Goal: Complete application form: Complete application form

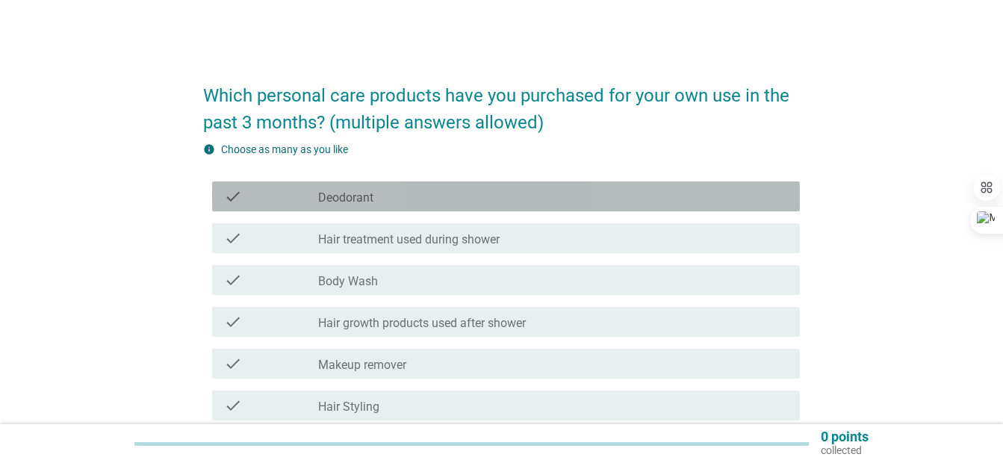
click at [467, 201] on div "check_box_outline_blank Deodorant" at bounding box center [553, 196] width 470 height 18
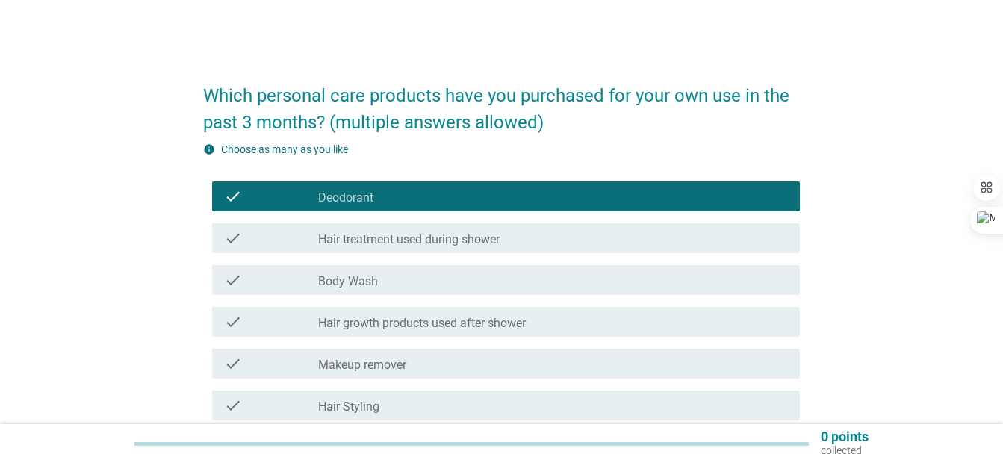
scroll to position [99, 0]
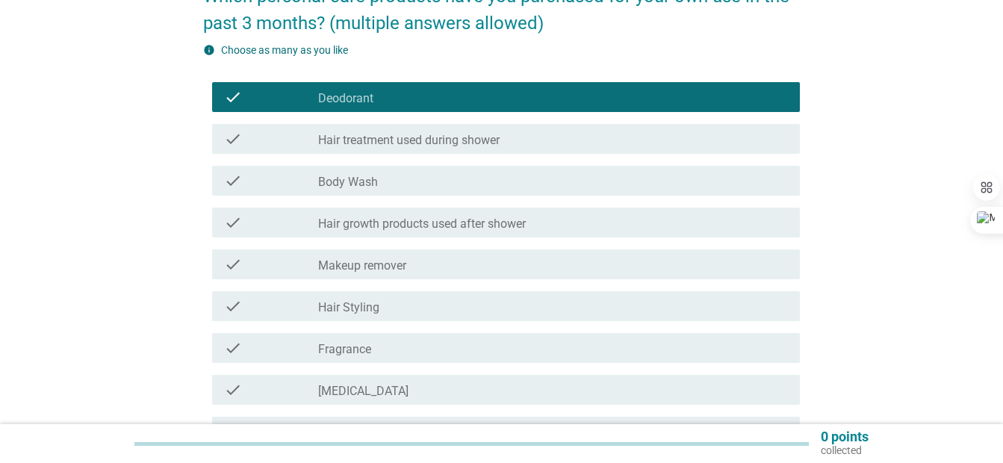
click at [388, 142] on label "Hair treatment used during shower" at bounding box center [408, 140] width 181 height 15
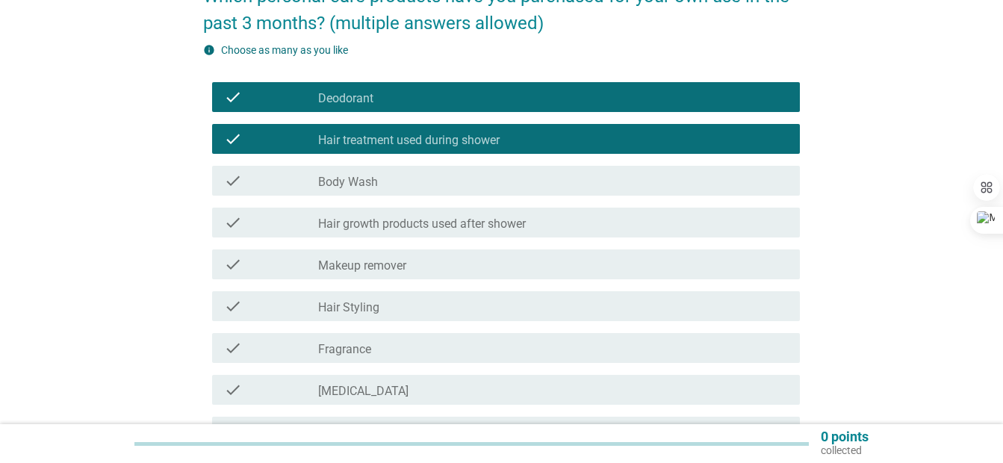
click at [386, 188] on div "check_box_outline_blank Body Wash" at bounding box center [553, 181] width 470 height 18
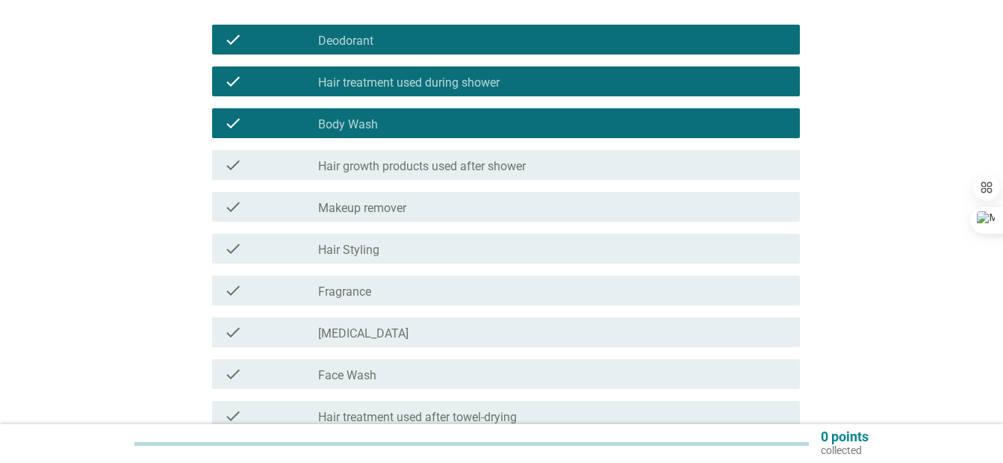
scroll to position [199, 0]
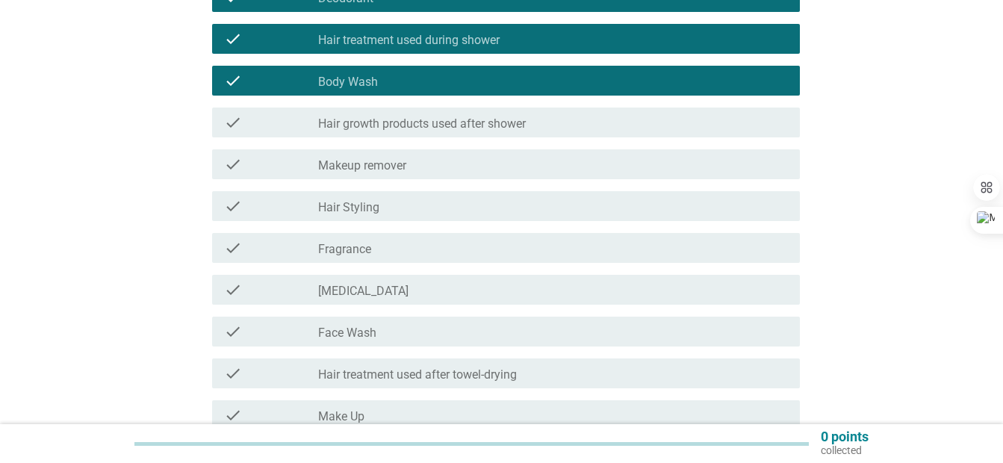
click at [408, 215] on div "check_box_outline_blank Hair Styling" at bounding box center [553, 206] width 470 height 18
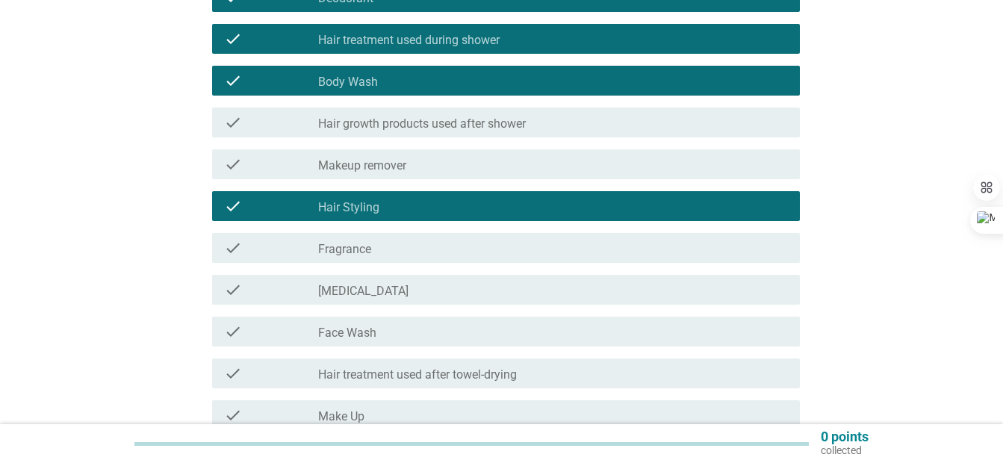
click at [399, 255] on div "check_box_outline_blank Fragrance" at bounding box center [553, 248] width 470 height 18
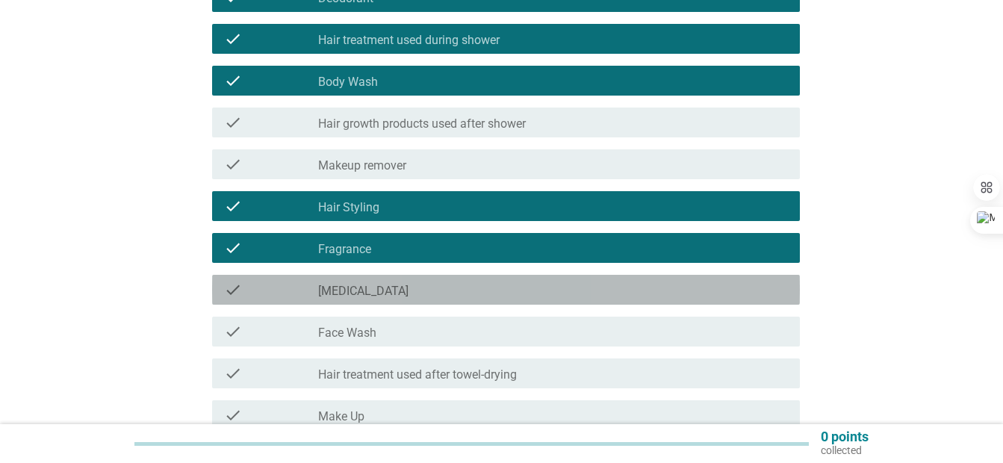
click at [397, 282] on div "check check_box_outline_blank [MEDICAL_DATA]" at bounding box center [506, 290] width 588 height 30
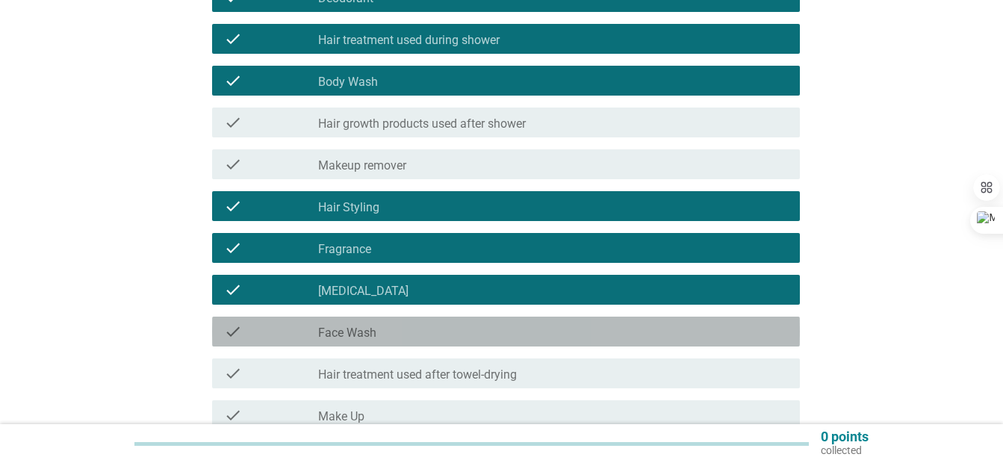
click at [397, 329] on div "check_box_outline_blank Face Wash" at bounding box center [553, 332] width 470 height 18
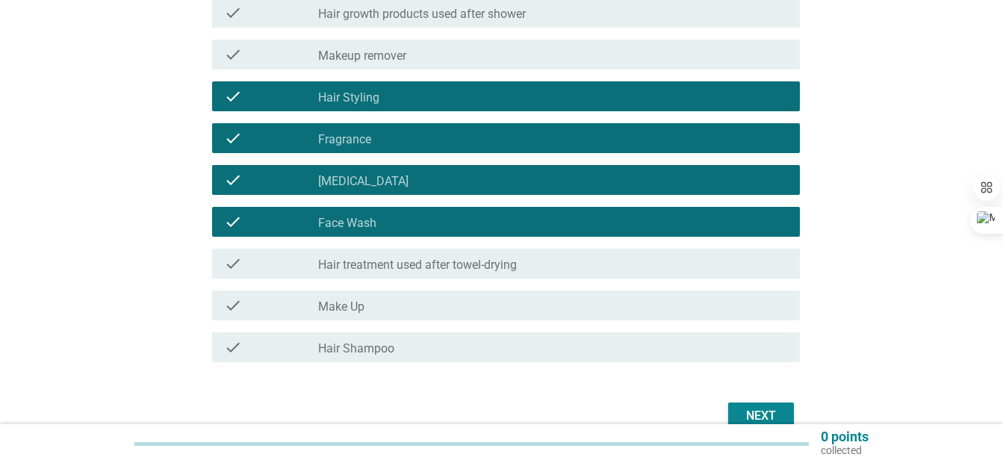
scroll to position [388, 0]
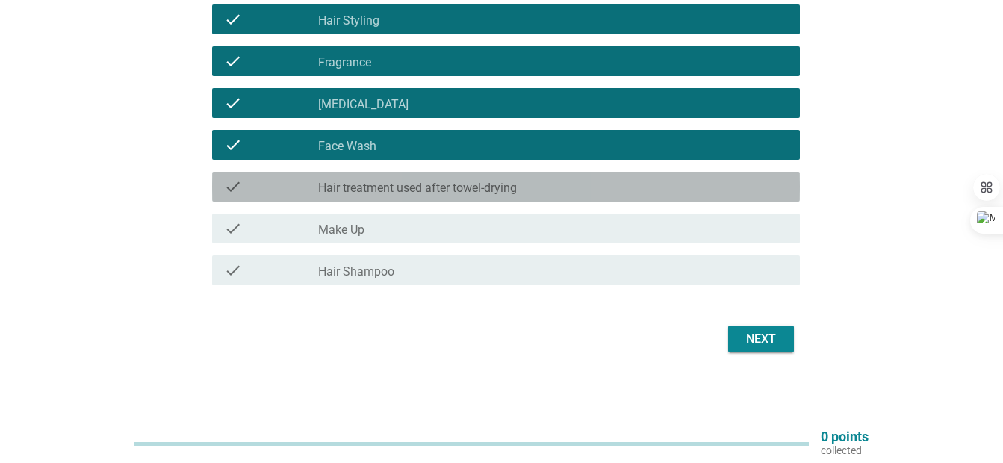
click at [423, 190] on label "Hair treatment used after towel-drying" at bounding box center [417, 188] width 199 height 15
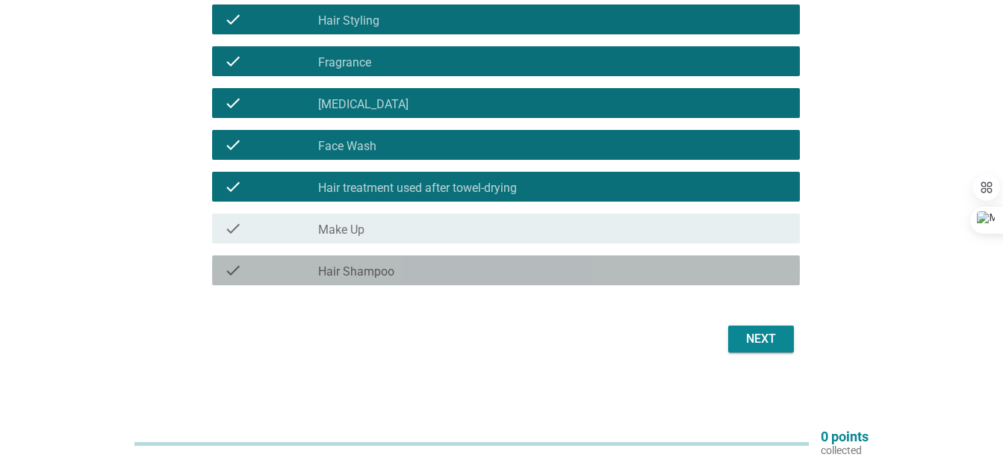
click at [400, 272] on div "check_box_outline_blank Hair Shampoo" at bounding box center [553, 270] width 470 height 18
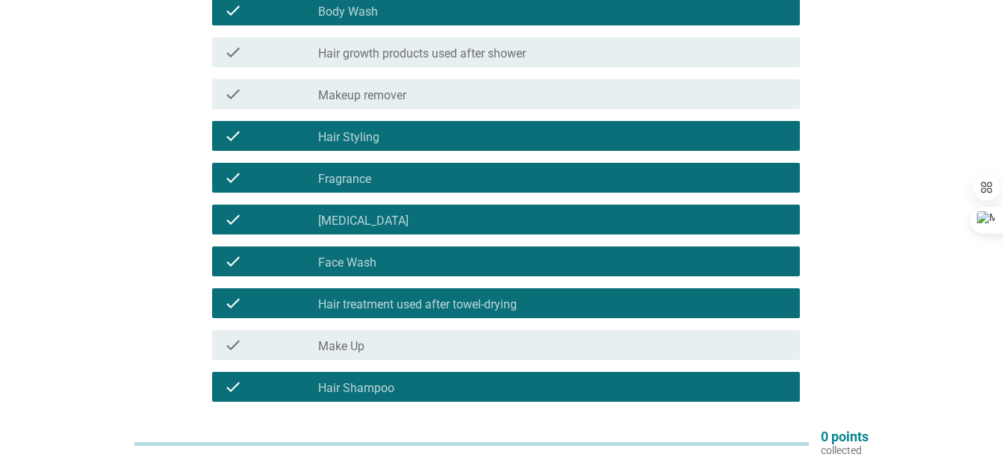
scroll to position [189, 0]
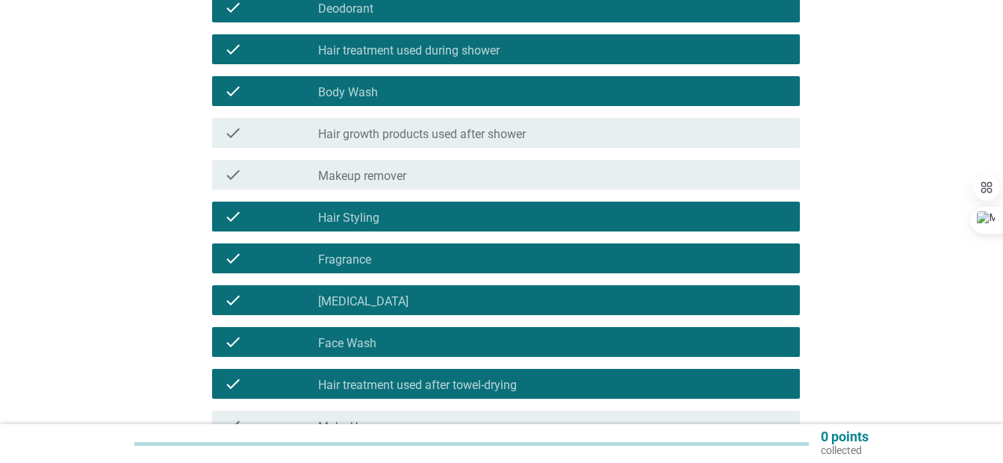
click at [425, 134] on label "Hair growth products used after shower" at bounding box center [422, 134] width 208 height 15
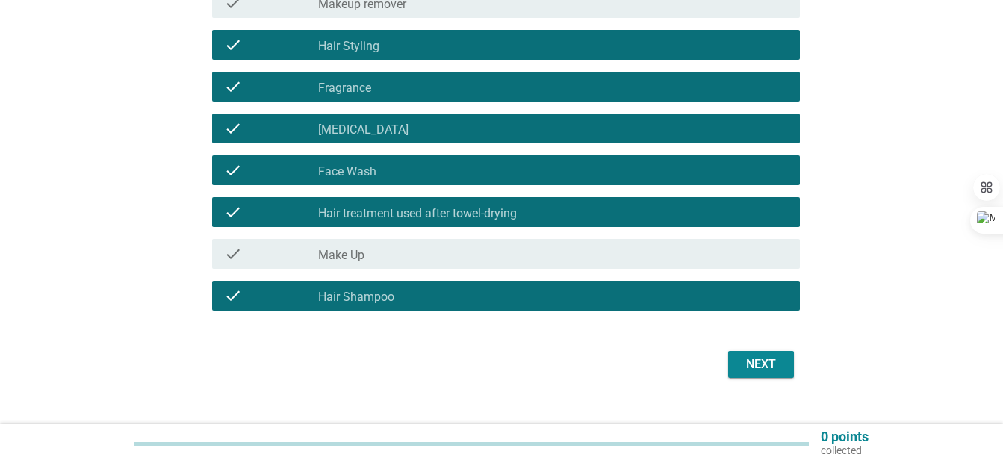
scroll to position [388, 0]
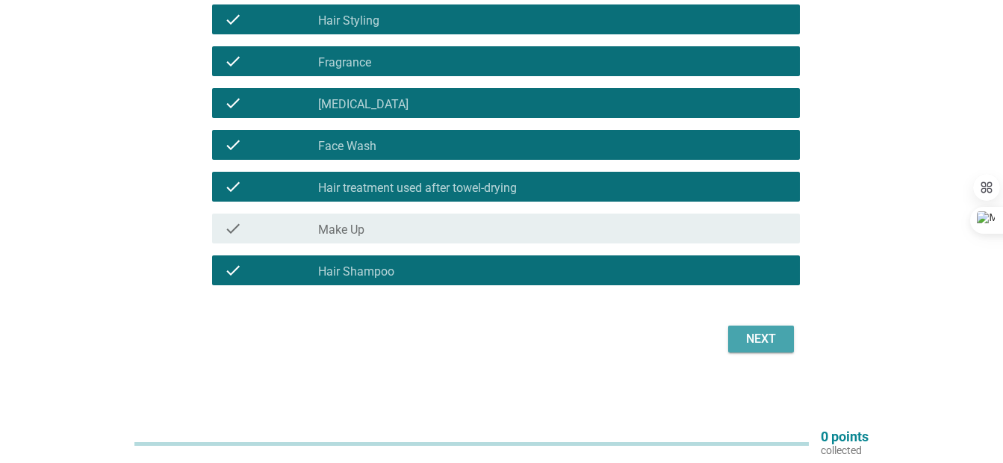
click at [750, 332] on div "Next" at bounding box center [761, 339] width 42 height 18
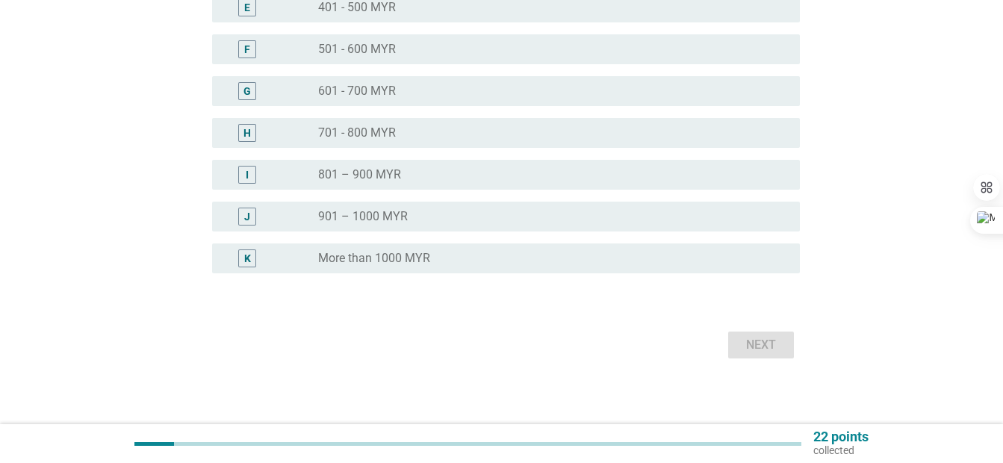
scroll to position [0, 0]
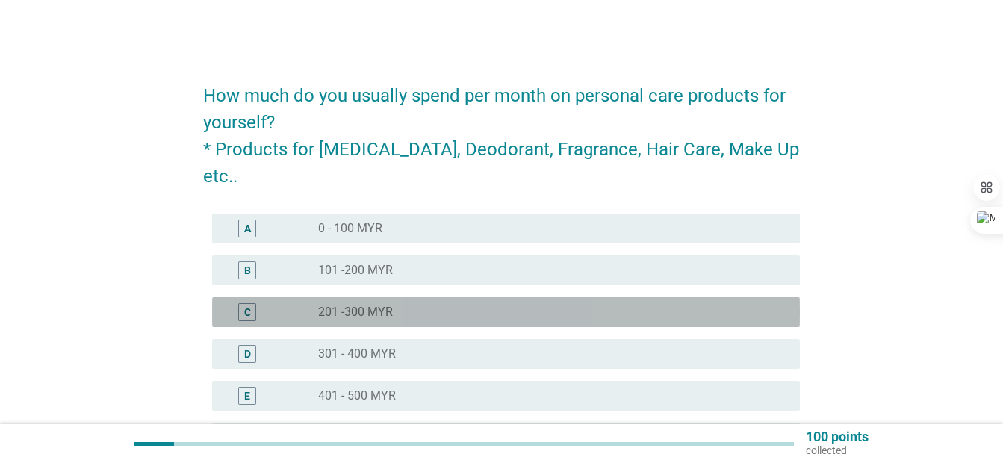
click at [423, 305] on div "radio_button_unchecked 201 -300 MYR" at bounding box center [547, 312] width 458 height 15
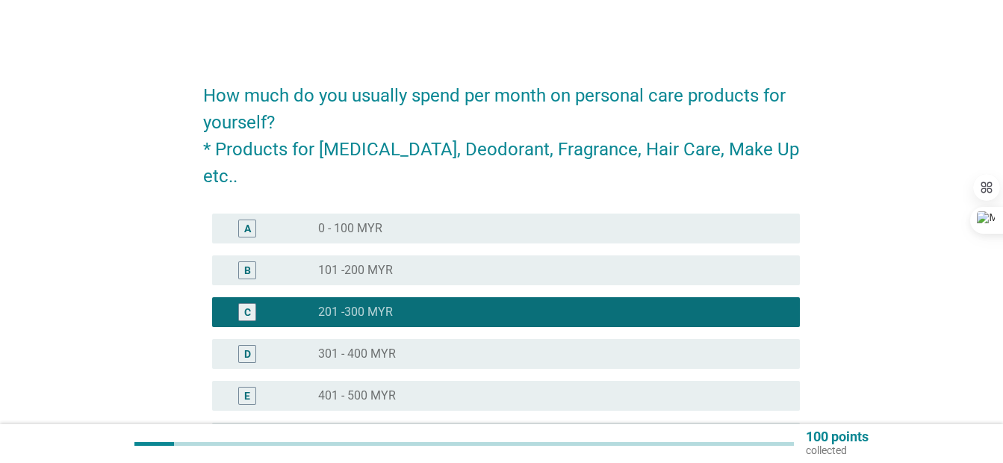
click at [428, 345] on div "radio_button_unchecked 301 - 400 MYR" at bounding box center [553, 354] width 470 height 18
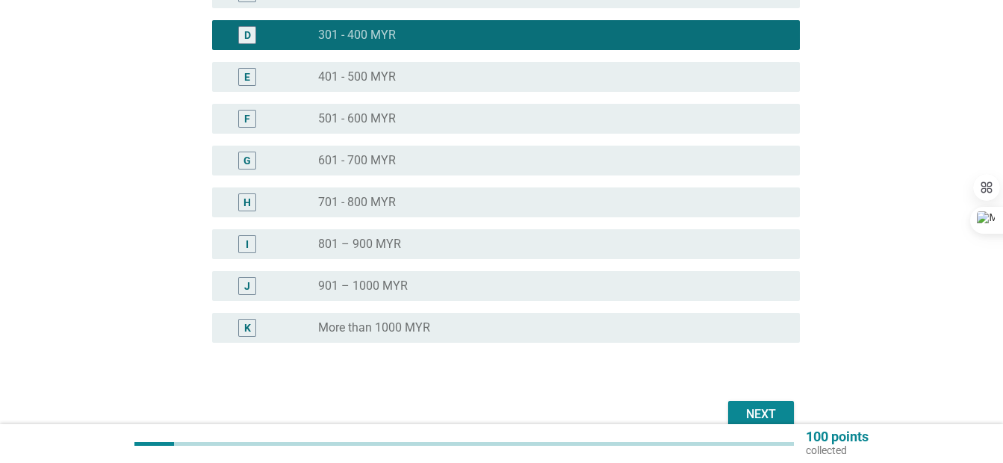
scroll to position [367, 0]
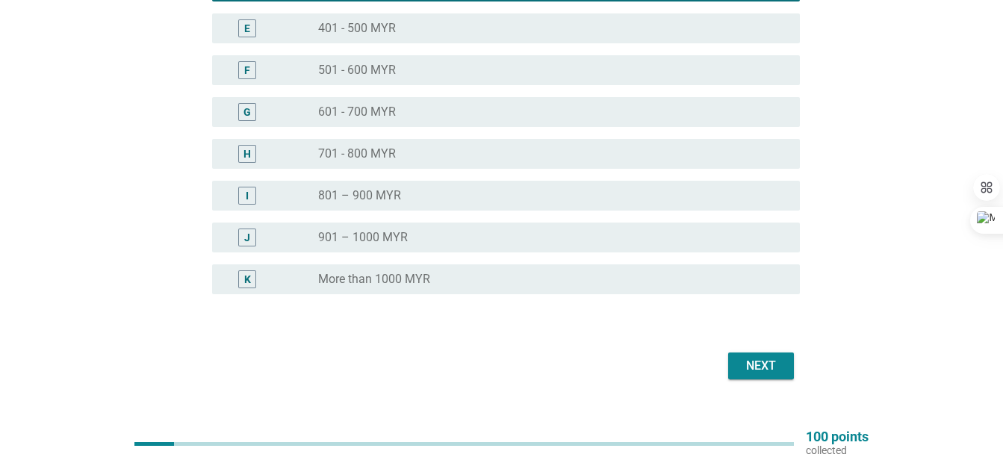
click at [749, 357] on div "Next" at bounding box center [761, 366] width 42 height 18
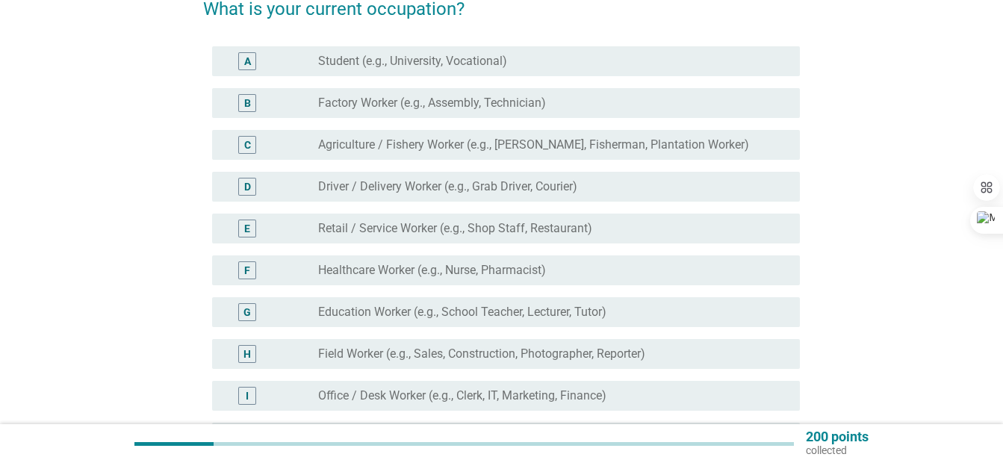
scroll to position [199, 0]
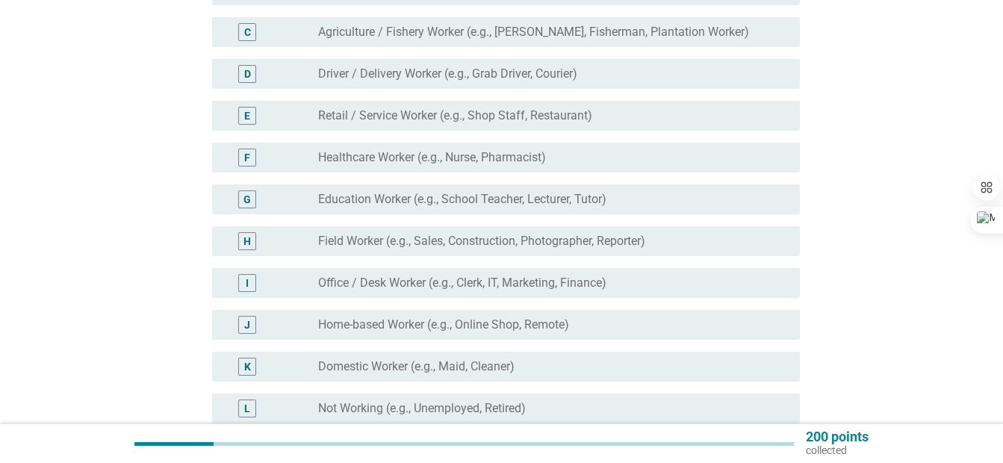
click at [482, 285] on label "Office / Desk Worker (e.g., Clerk, IT, Marketing, Finance)" at bounding box center [462, 283] width 288 height 15
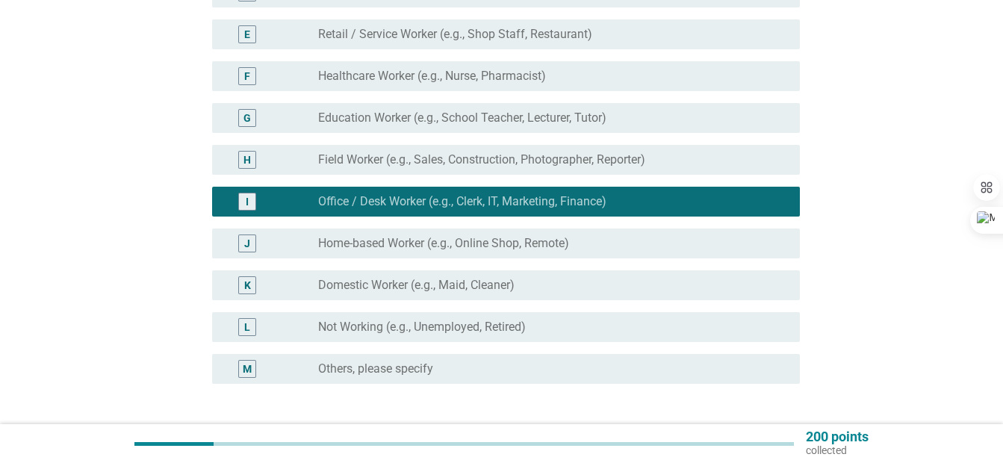
scroll to position [397, 0]
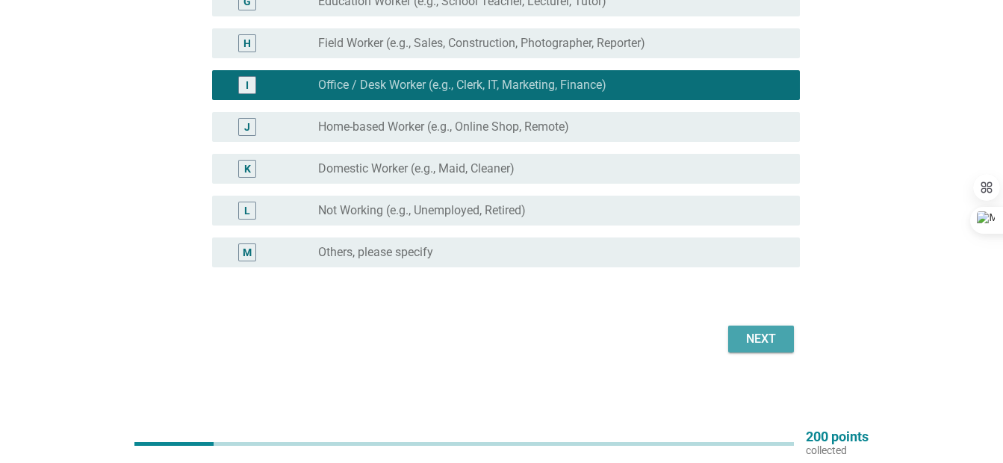
click at [736, 329] on button "Next" at bounding box center [761, 339] width 66 height 27
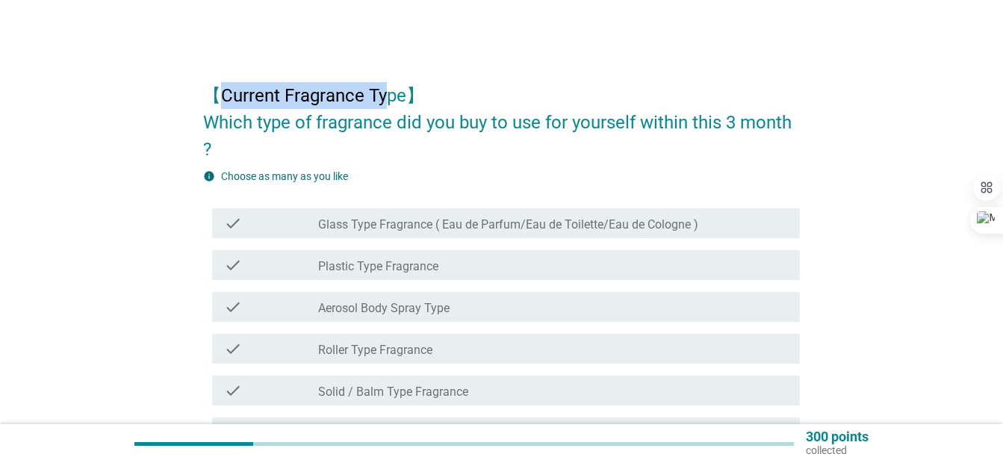
drag, startPoint x: 221, startPoint y: 95, endPoint x: 388, endPoint y: 104, distance: 166.7
click at [388, 104] on h2 "【Current Fragrance Type】 Which type of fragrance did you buy to use for yoursel…" at bounding box center [501, 115] width 597 height 96
click at [339, 120] on div at bounding box center [333, 126] width 26 height 21
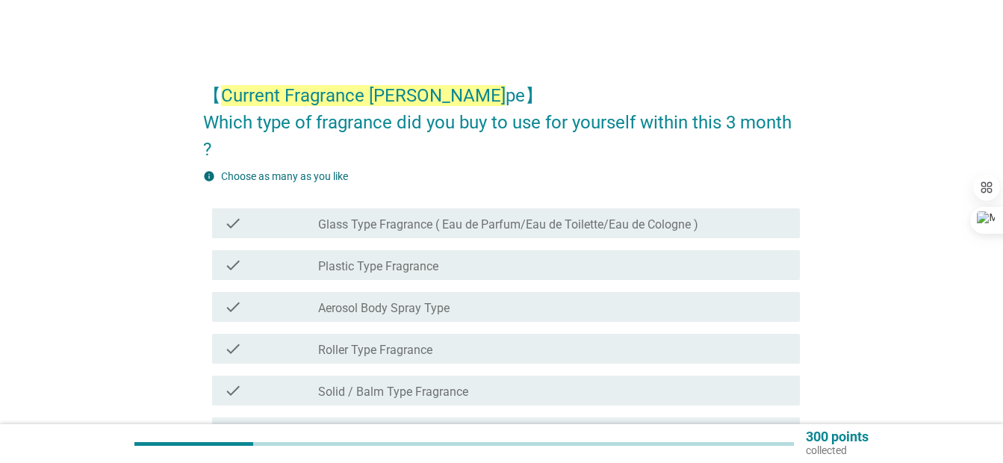
click at [258, 116] on h2 "【 Current Fragrance Ty pe】 Which type of fragrance did you buy to use for yours…" at bounding box center [501, 115] width 597 height 96
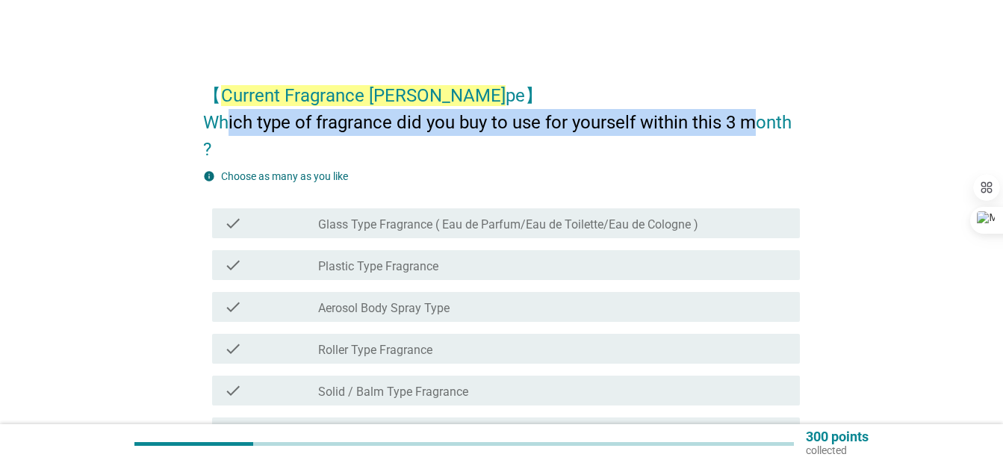
drag, startPoint x: 231, startPoint y: 116, endPoint x: 761, endPoint y: 137, distance: 530.5
click at [761, 136] on h2 "【 Current Fragrance Ty pe】 Which type of fragrance did you buy to use for yours…" at bounding box center [501, 115] width 597 height 96
click at [761, 137] on h2 "【 Current Fragrance Ty pe】 Which type of fragrance did you buy to use for yours…" at bounding box center [501, 115] width 597 height 96
click at [478, 140] on h2 "【 Current Fragrance Ty pe】 Which type of fragrance did you buy to use for yours…" at bounding box center [501, 115] width 597 height 96
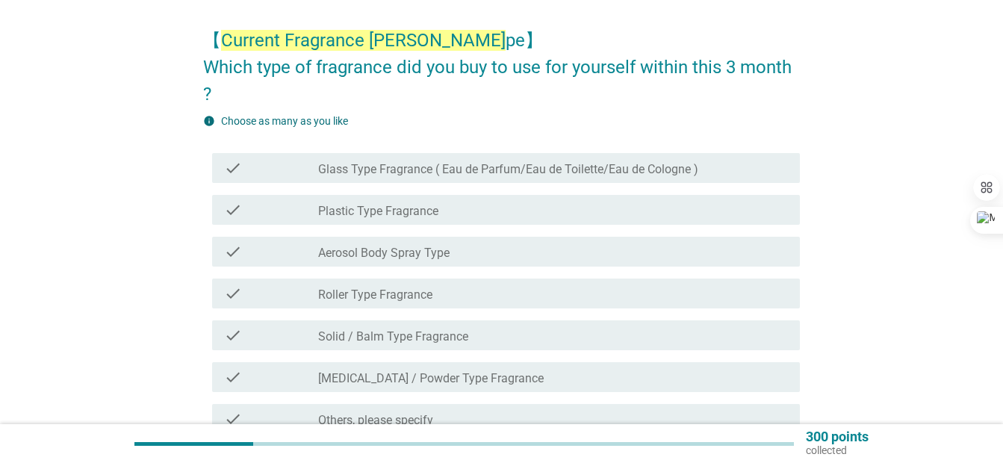
scroll to position [99, 0]
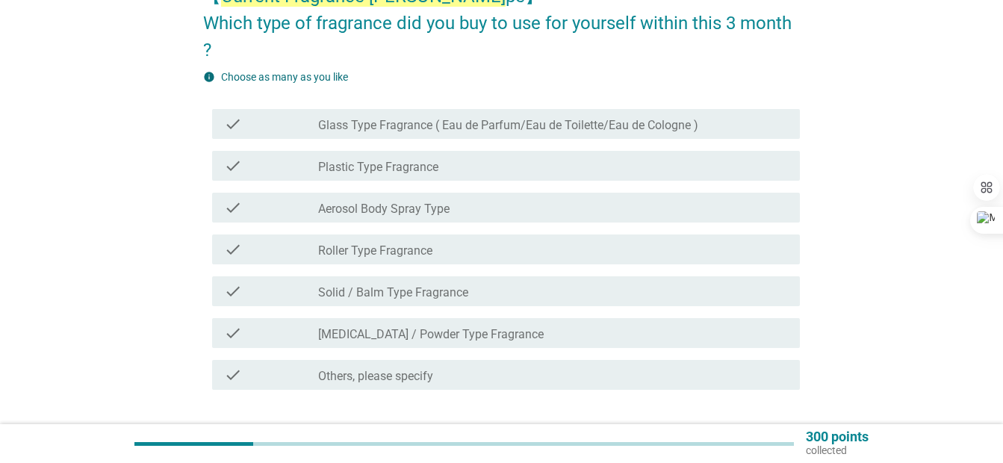
click at [553, 133] on label "Glass Type Fragrance ( Eau de Parfum/Eau de Toilette/Eau de Cologne )" at bounding box center [508, 125] width 380 height 15
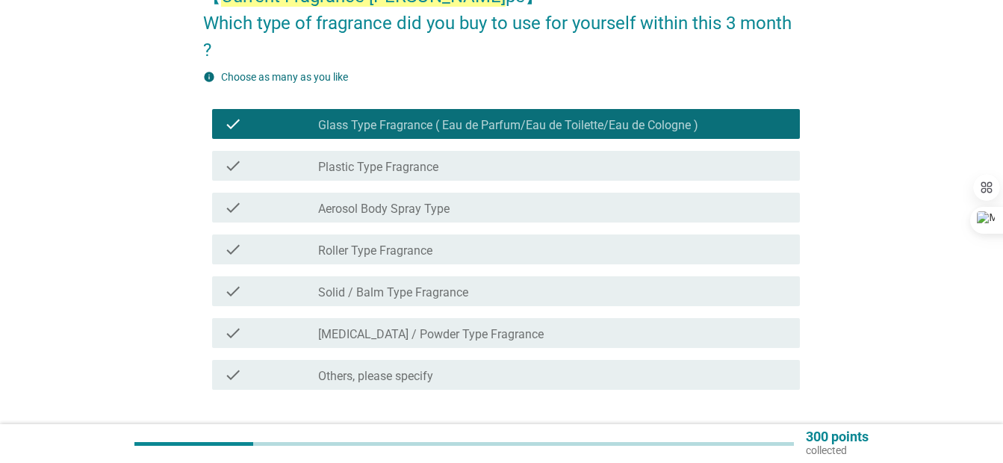
click at [481, 204] on div "check_box_outline_blank Aerosol Body Spray Type" at bounding box center [553, 208] width 470 height 18
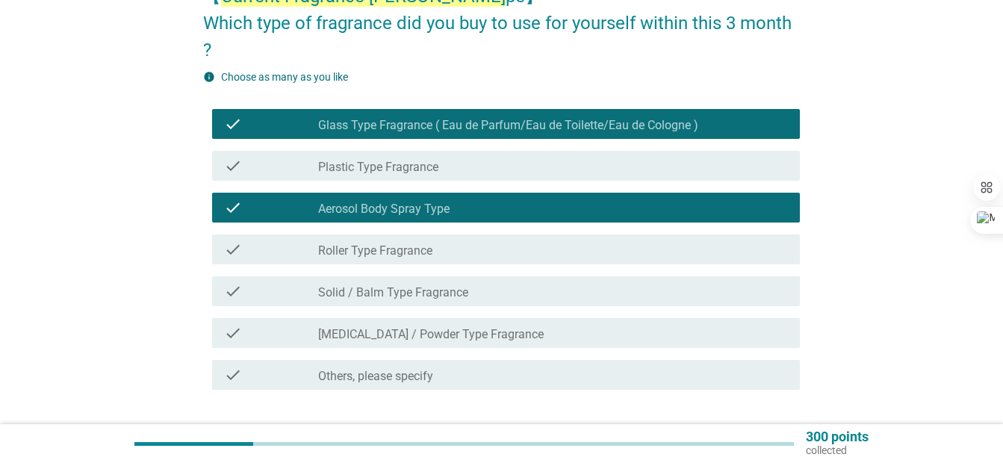
click at [473, 246] on div "check_box_outline_blank Roller Type Fragrance" at bounding box center [553, 249] width 470 height 18
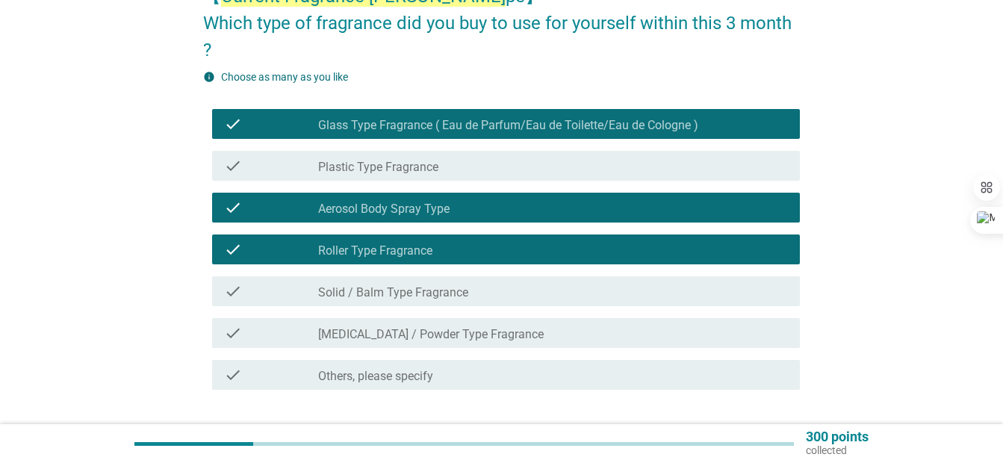
scroll to position [199, 0]
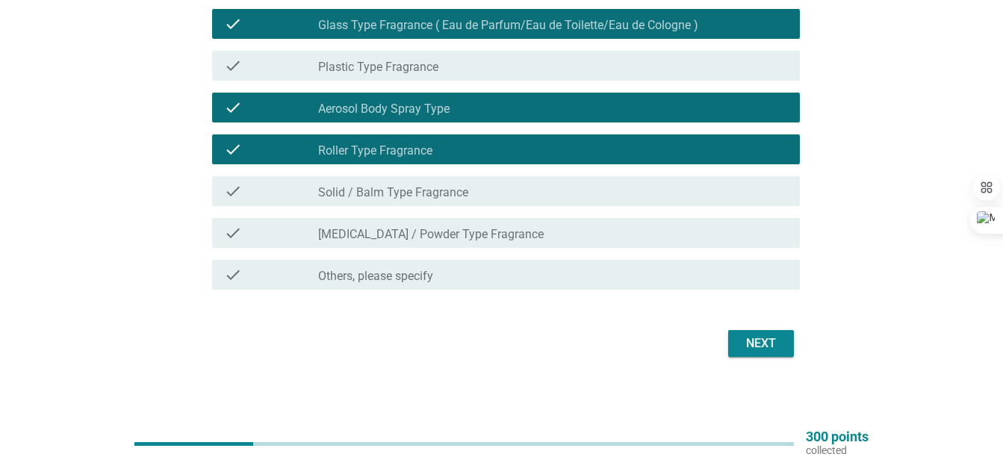
click at [497, 235] on div "check_box_outline_blank [MEDICAL_DATA] / Powder Type Fragrance" at bounding box center [553, 233] width 470 height 18
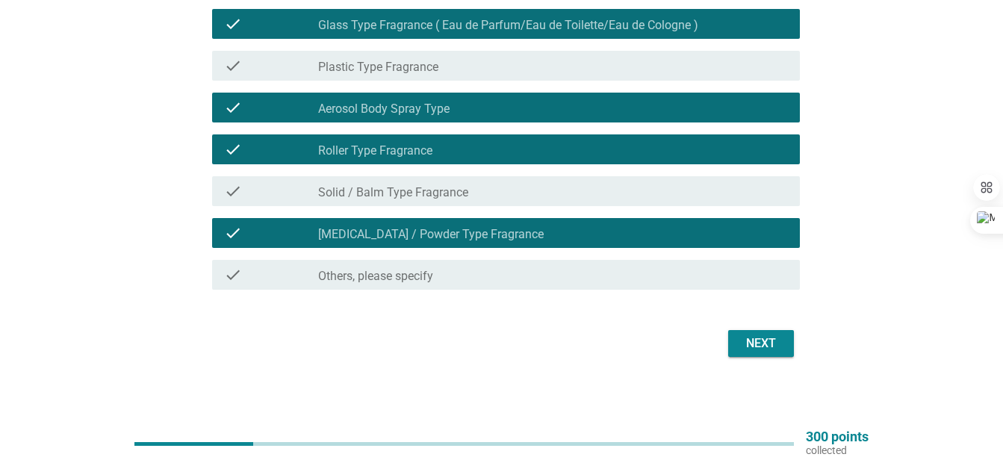
click at [741, 349] on div "Next" at bounding box center [761, 344] width 42 height 18
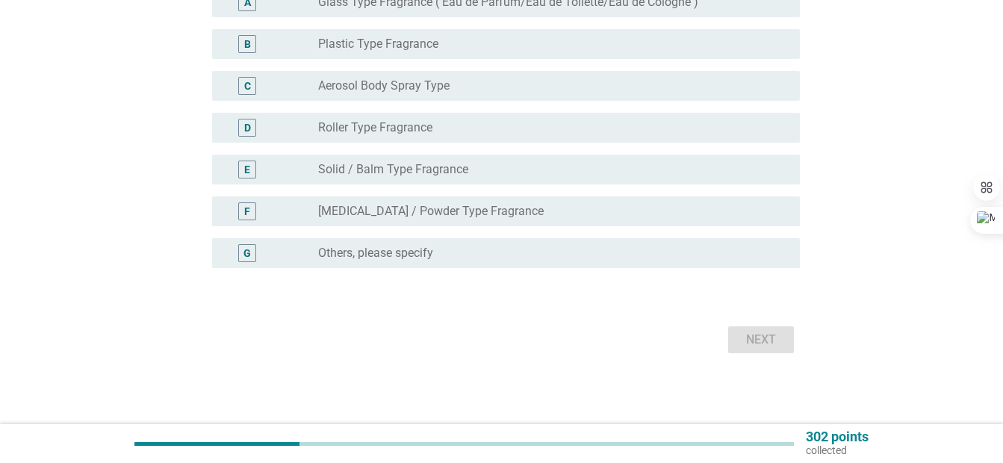
scroll to position [0, 0]
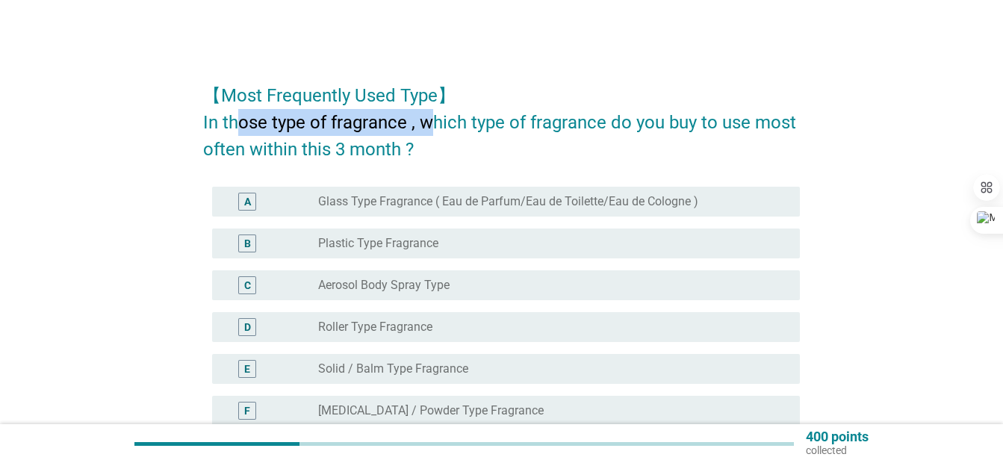
drag, startPoint x: 238, startPoint y: 111, endPoint x: 429, endPoint y: 110, distance: 190.4
click at [429, 110] on h2 "【Most Frequently Used Type】 In those type of fragrance , which type of fragranc…" at bounding box center [501, 115] width 597 height 96
click at [293, 68] on h2 "【Most Frequently Used Type】 In those type of fragrance , which type of fragranc…" at bounding box center [501, 115] width 597 height 96
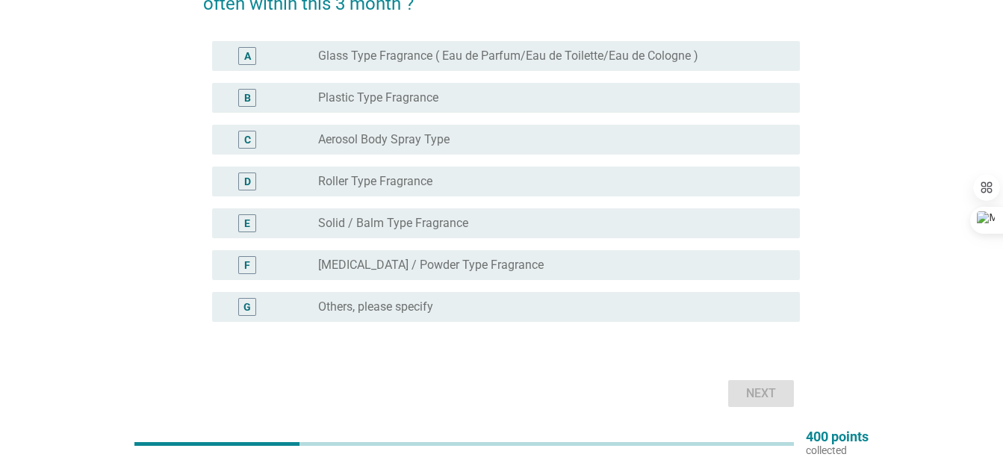
scroll to position [99, 0]
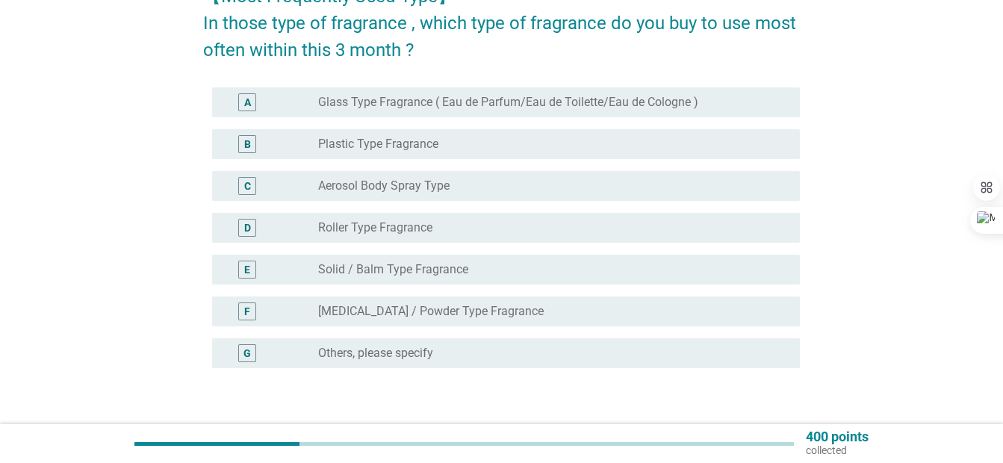
click at [388, 112] on div "A radio_button_unchecked Glass Type Fragrance ( Eau de Parfum/Eau de Toilette/E…" at bounding box center [506, 102] width 588 height 30
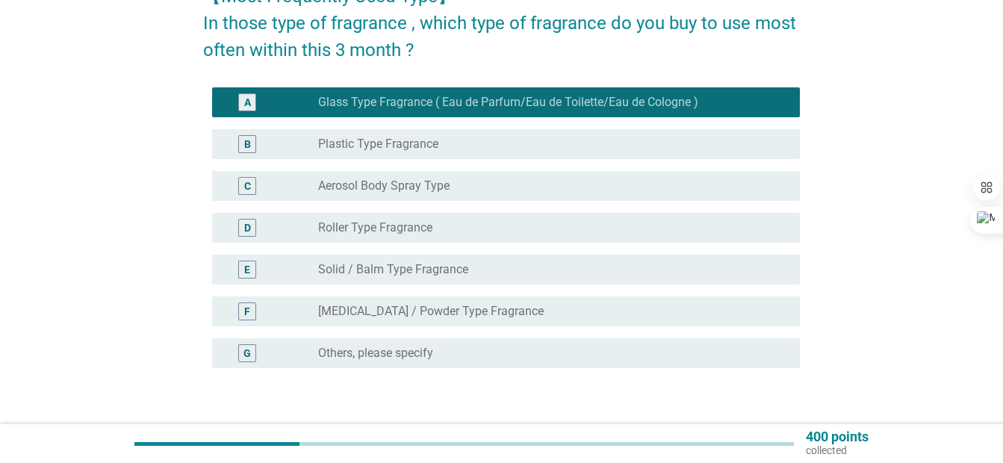
click at [382, 150] on label "Plastic Type Fragrance" at bounding box center [378, 144] width 120 height 15
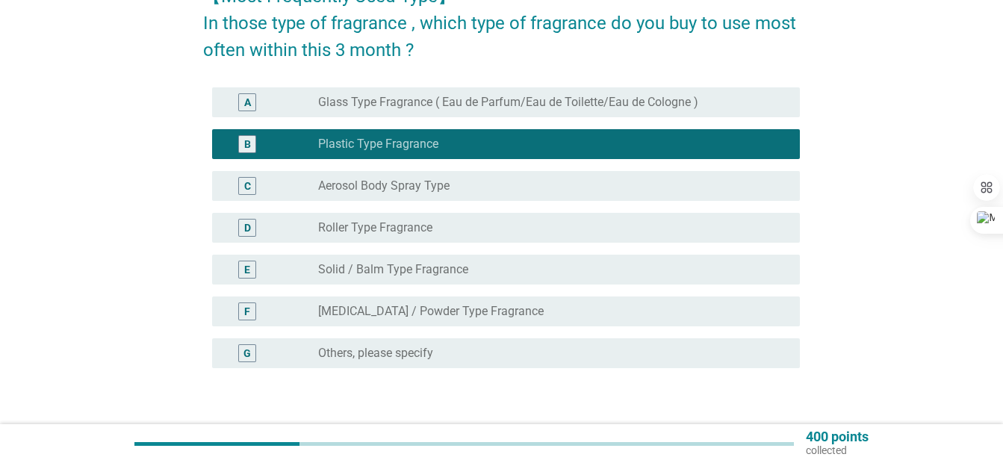
click at [382, 111] on div "A radio_button_unchecked Glass Type Fragrance ( Eau de Parfum/Eau de Toilette/E…" at bounding box center [506, 102] width 588 height 30
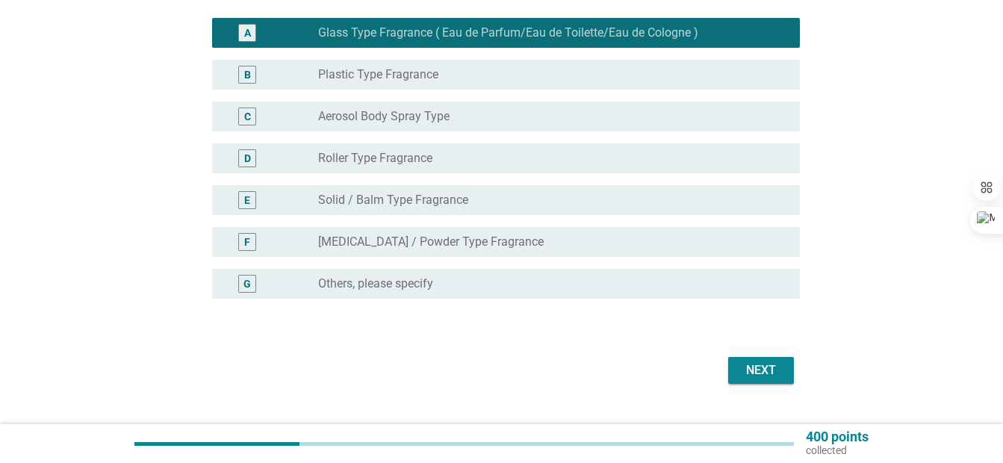
scroll to position [199, 0]
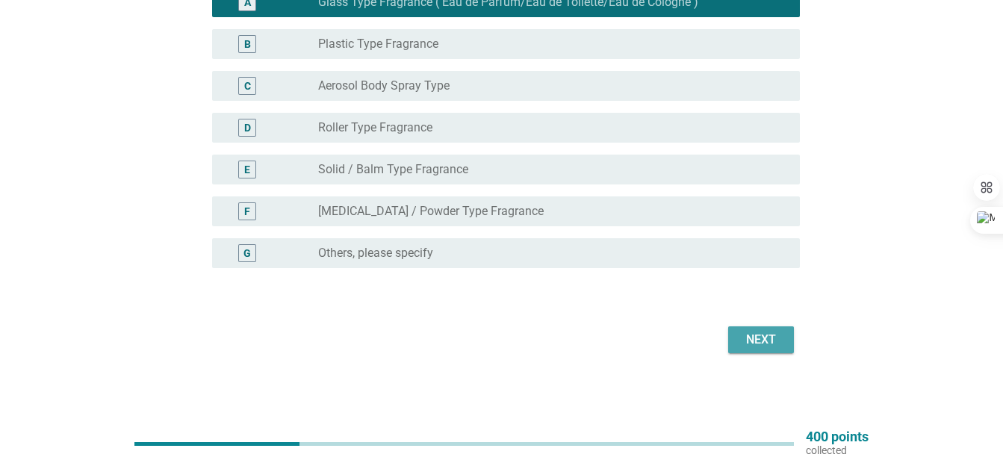
click at [765, 343] on div "Next" at bounding box center [761, 340] width 42 height 18
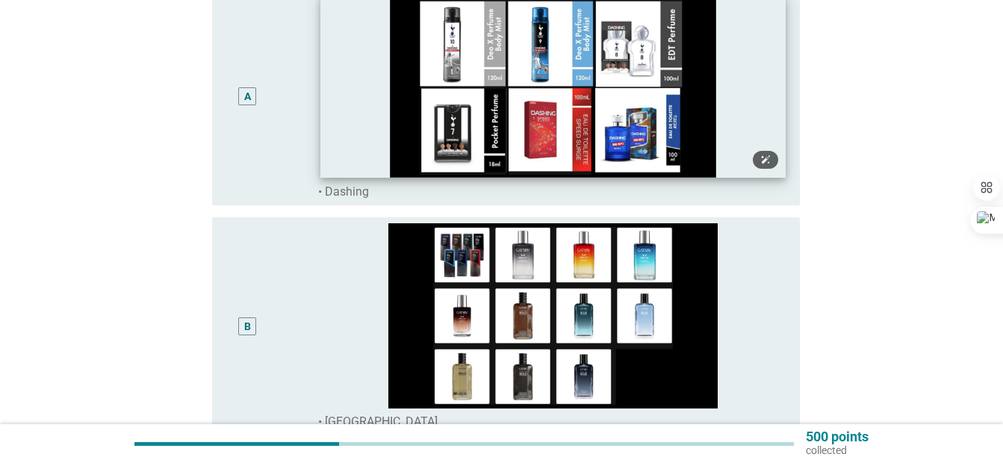
click at [481, 129] on img at bounding box center [552, 86] width 465 height 184
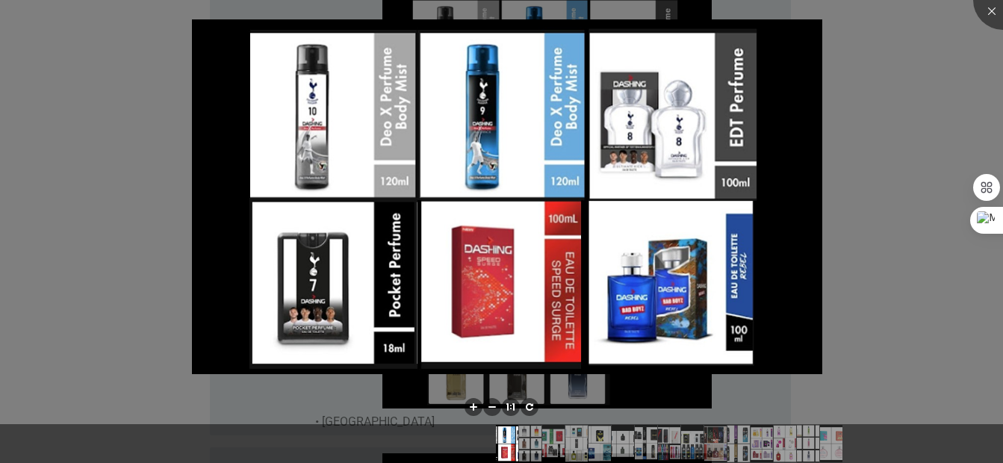
click at [884, 135] on div at bounding box center [501, 231] width 1003 height 463
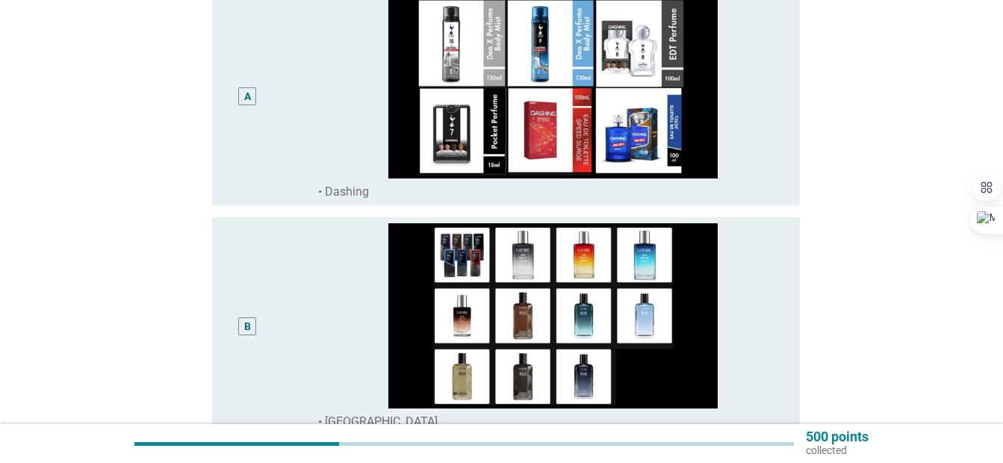
click at [240, 92] on div "A" at bounding box center [247, 96] width 18 height 18
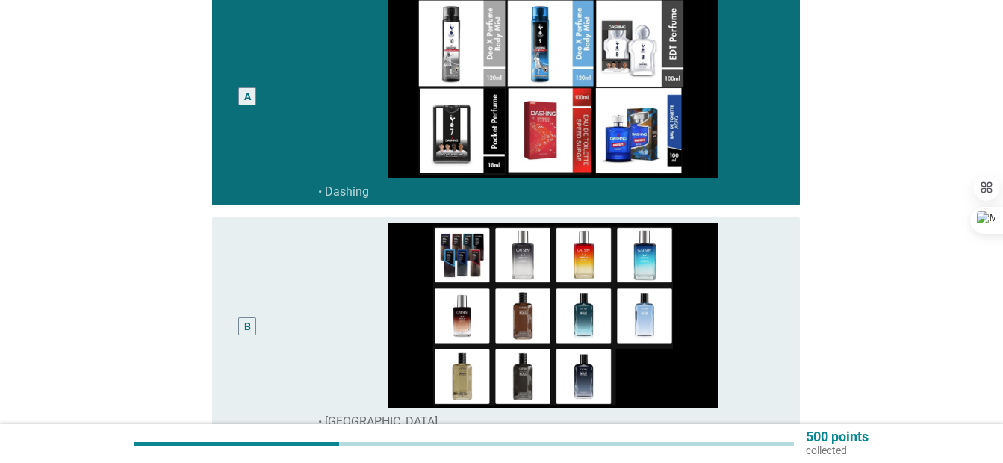
click at [247, 319] on div "B" at bounding box center [247, 327] width 7 height 16
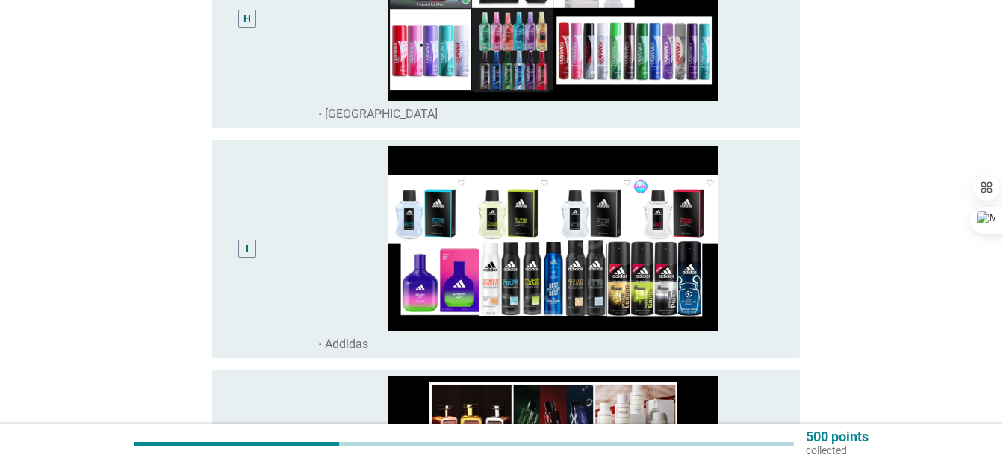
scroll to position [1891, 0]
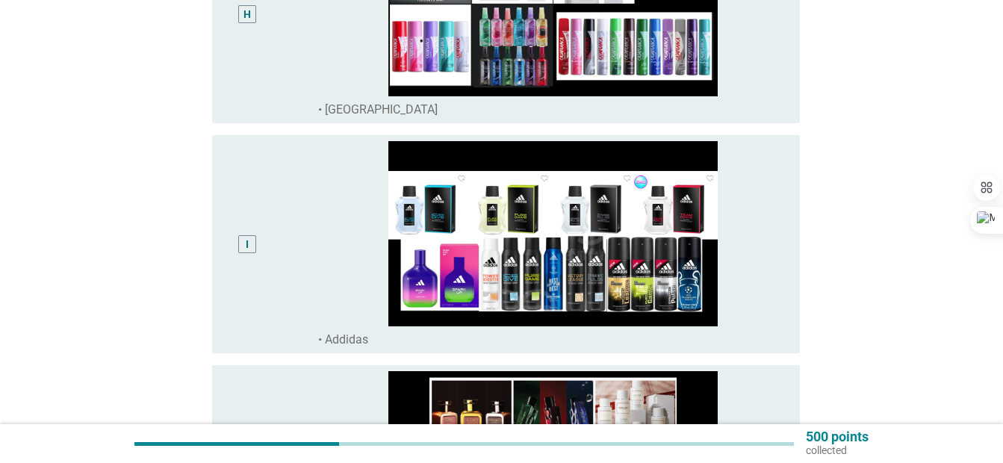
click at [227, 141] on div "I" at bounding box center [247, 244] width 47 height 206
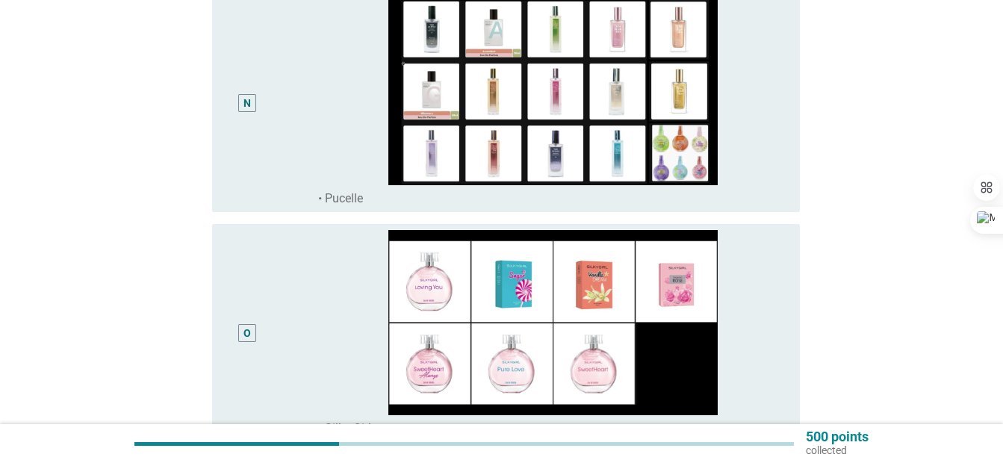
scroll to position [3186, 0]
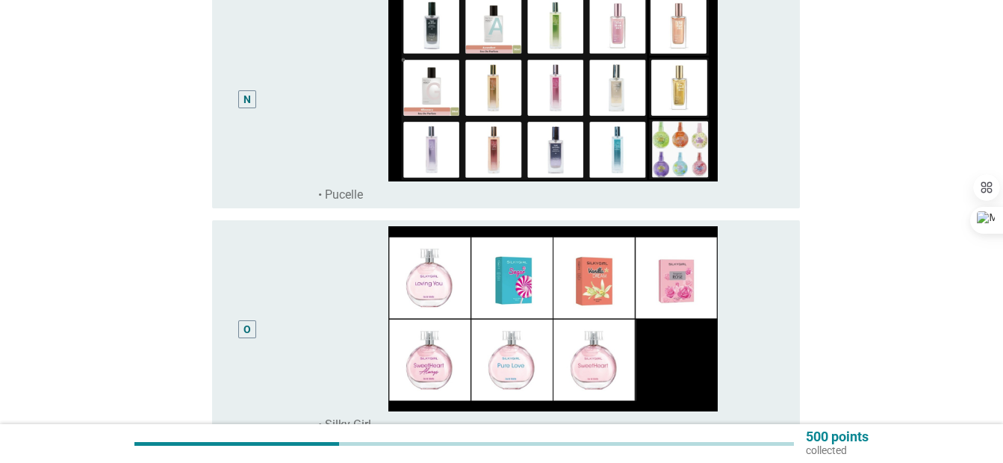
click at [299, 450] on div "P radio_button_unchecked • Counterfeit (Tiruan)" at bounding box center [506, 465] width 588 height 30
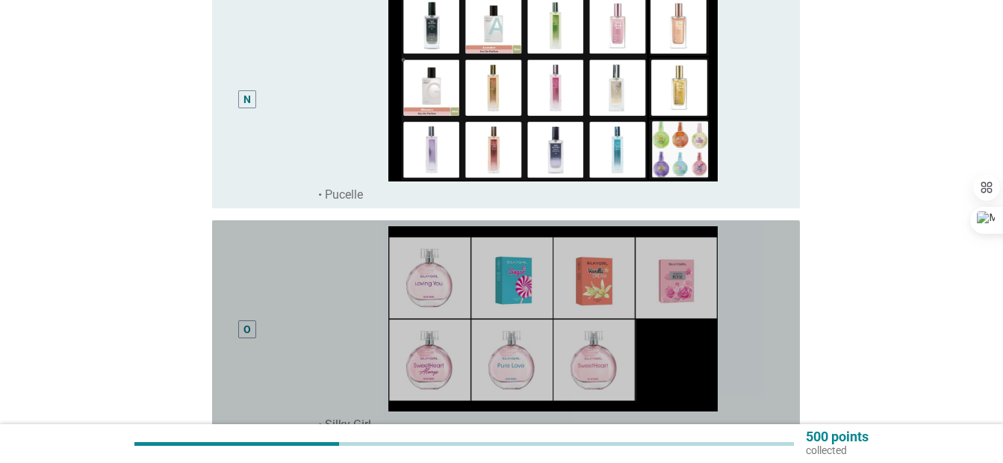
click at [266, 226] on div "O" at bounding box center [247, 329] width 47 height 206
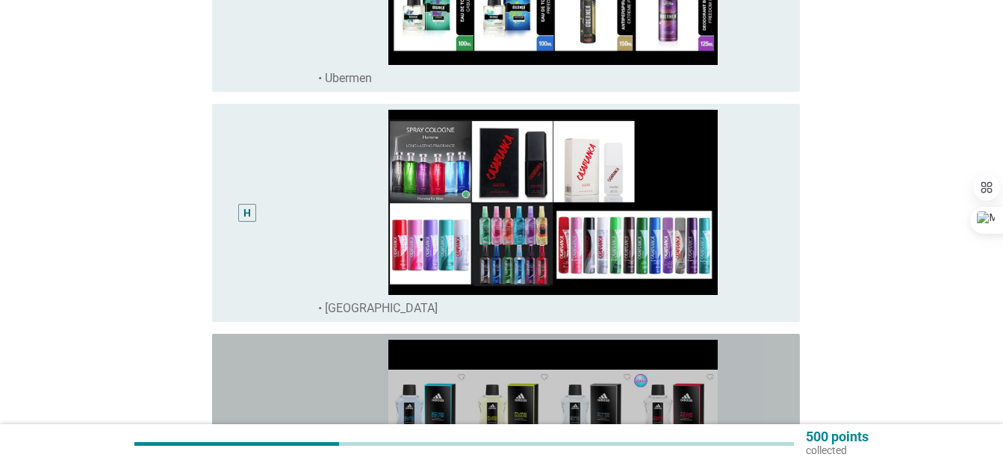
click at [263, 340] on div "I" at bounding box center [247, 443] width 47 height 206
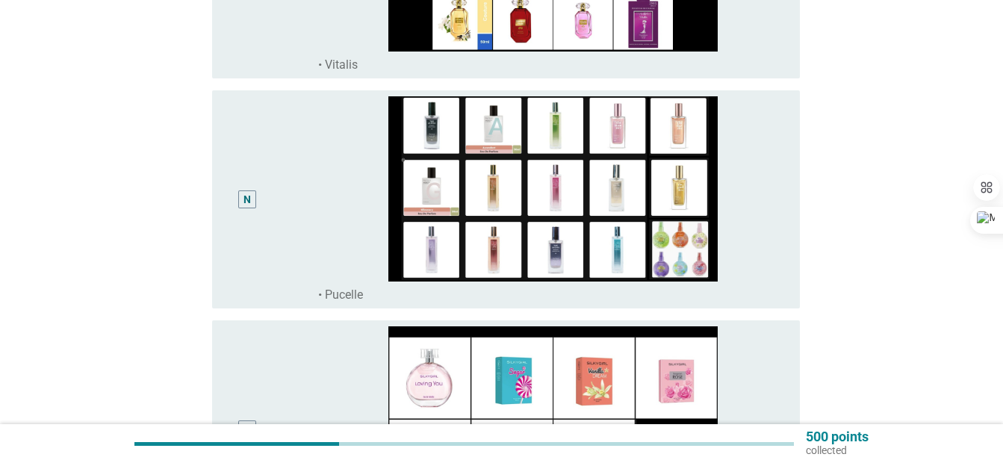
scroll to position [3309, 0]
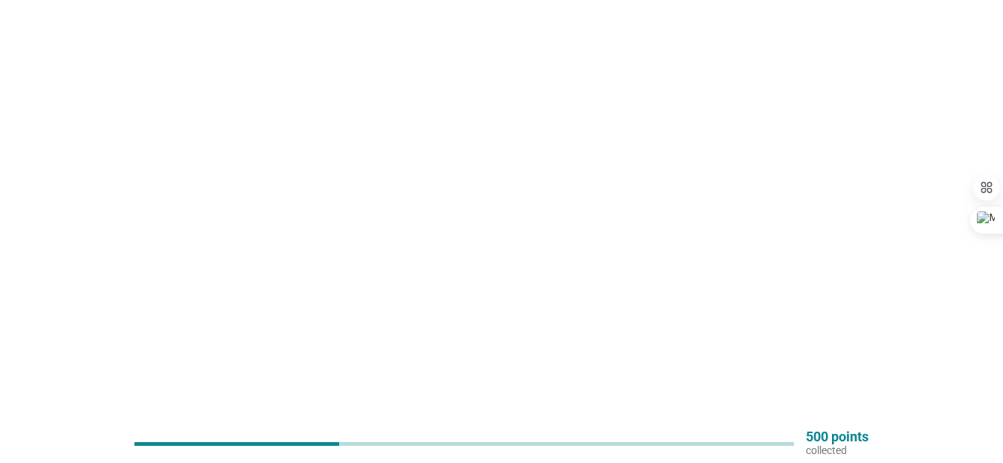
scroll to position [0, 0]
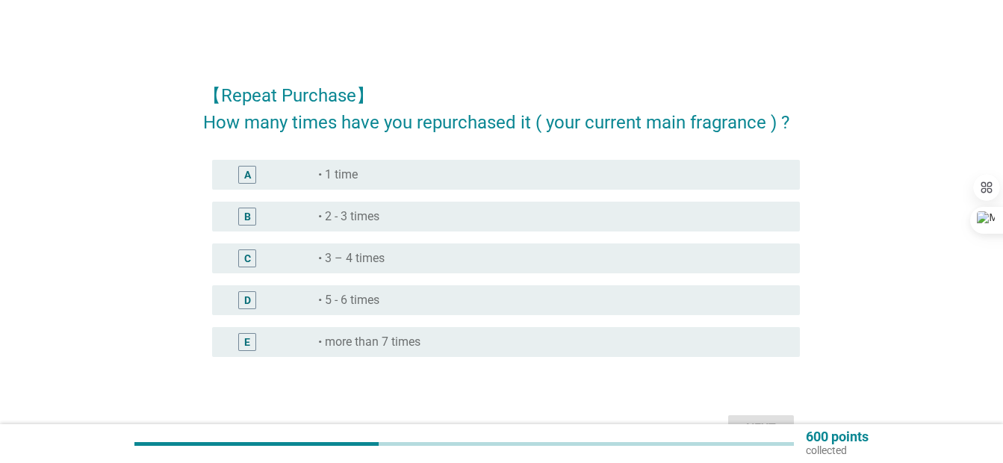
click at [384, 290] on div "D radio_button_unchecked • 5 - 6 times" at bounding box center [506, 300] width 588 height 30
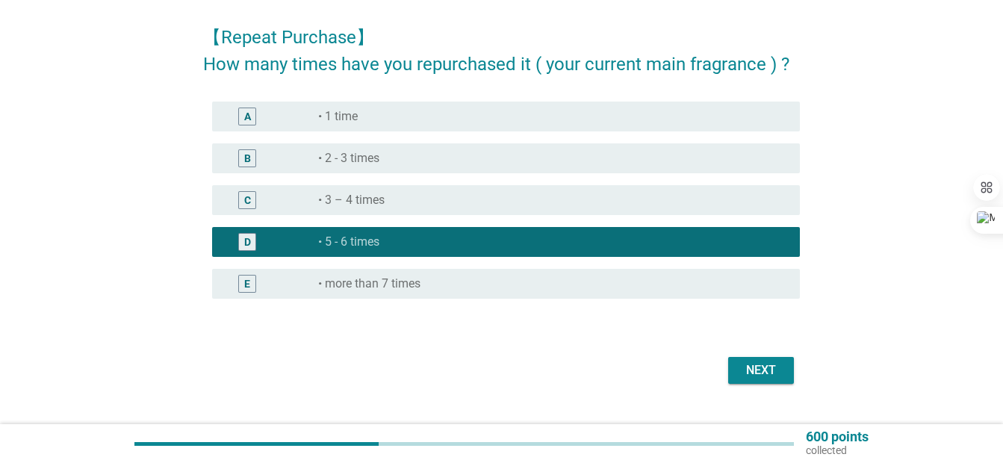
scroll to position [90, 0]
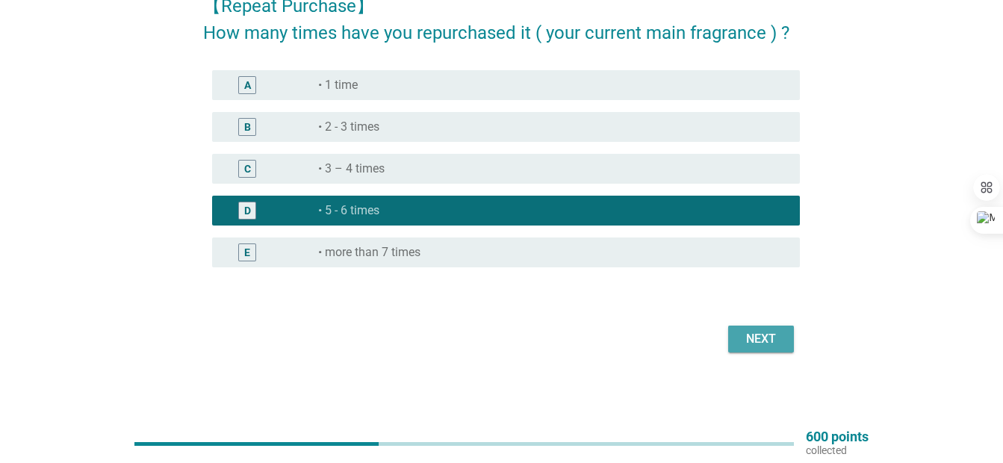
click at [758, 348] on button "Next" at bounding box center [761, 339] width 66 height 27
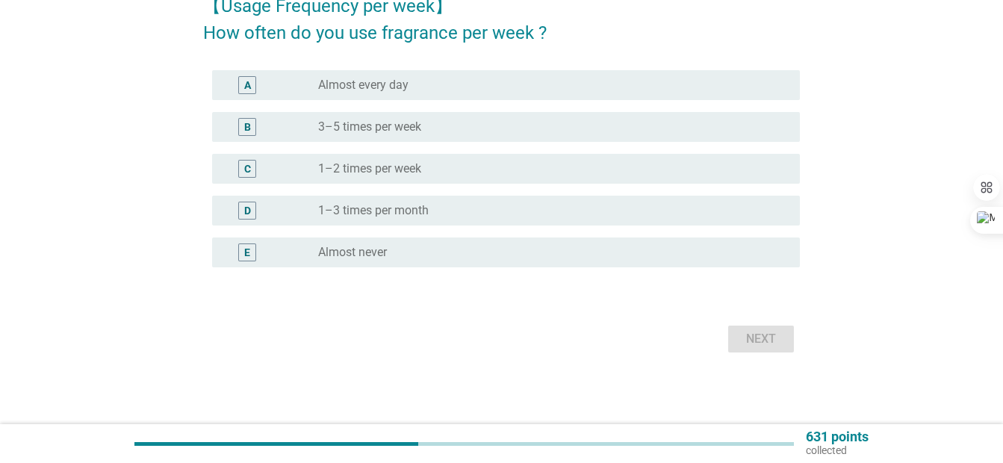
scroll to position [0, 0]
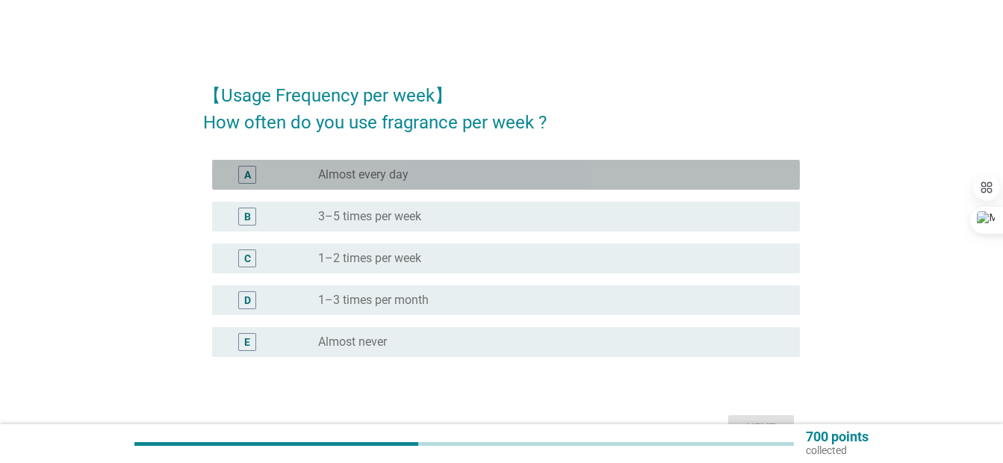
drag, startPoint x: 438, startPoint y: 165, endPoint x: 448, endPoint y: 187, distance: 24.4
click at [437, 165] on div "A radio_button_unchecked Almost every day" at bounding box center [506, 175] width 588 height 30
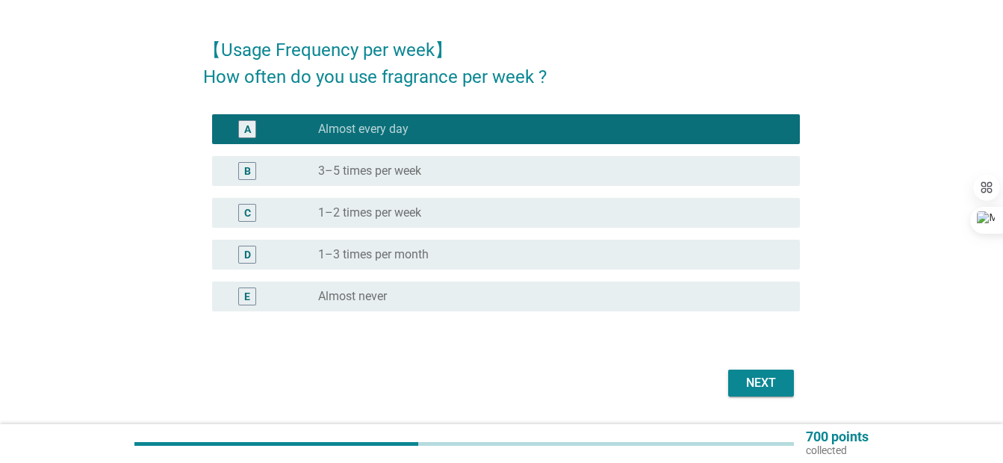
scroll to position [90, 0]
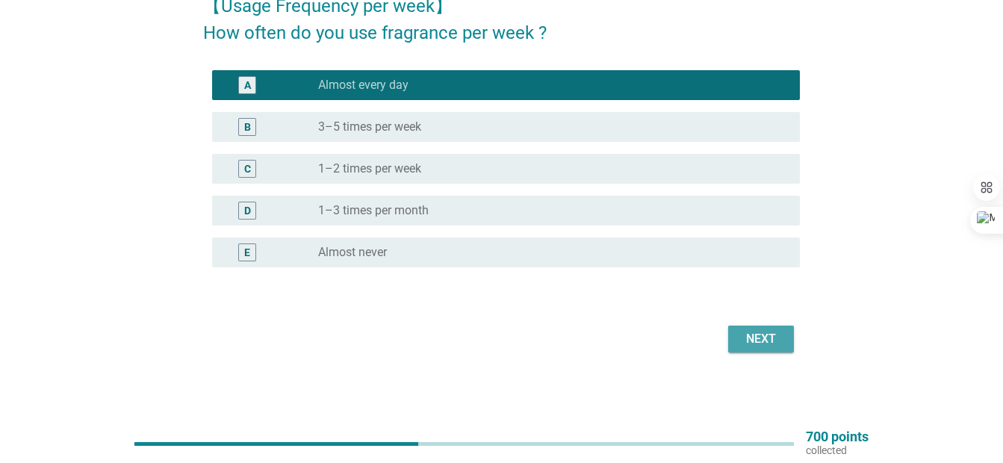
click at [747, 340] on div "Next" at bounding box center [761, 339] width 42 height 18
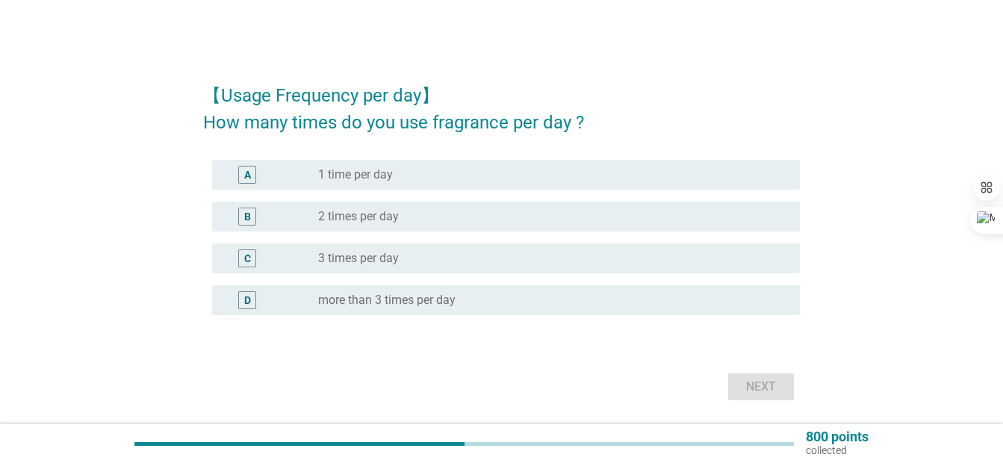
click at [657, 257] on div "radio_button_unchecked 3 times per day" at bounding box center [547, 258] width 458 height 15
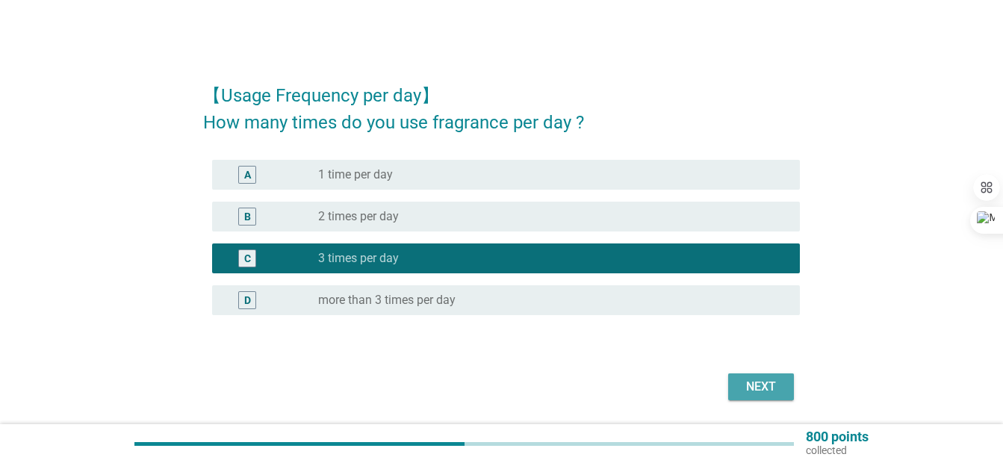
click at [756, 384] on div "Next" at bounding box center [761, 387] width 42 height 18
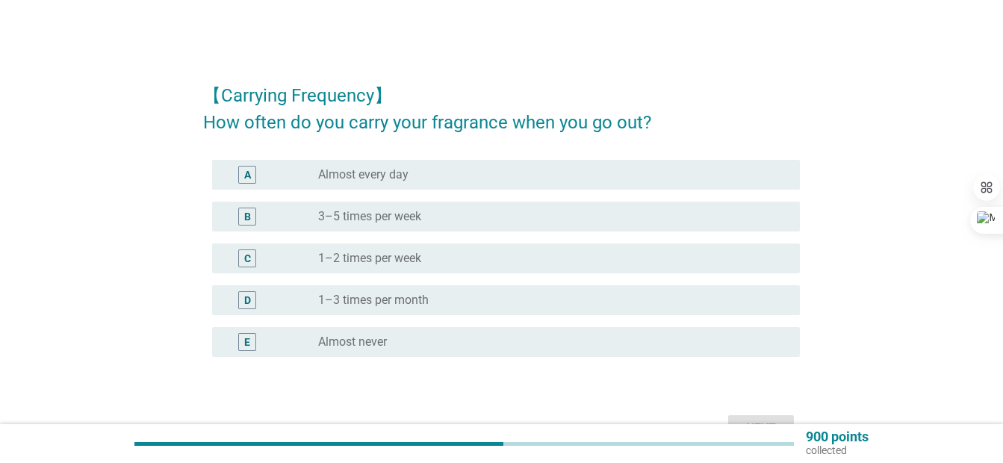
click at [532, 184] on div "A radio_button_unchecked Almost every day" at bounding box center [506, 175] width 588 height 30
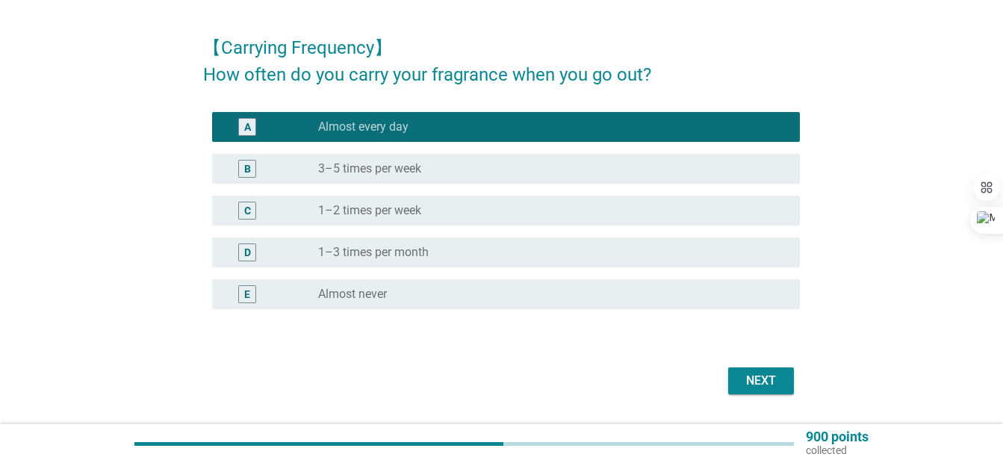
scroll to position [90, 0]
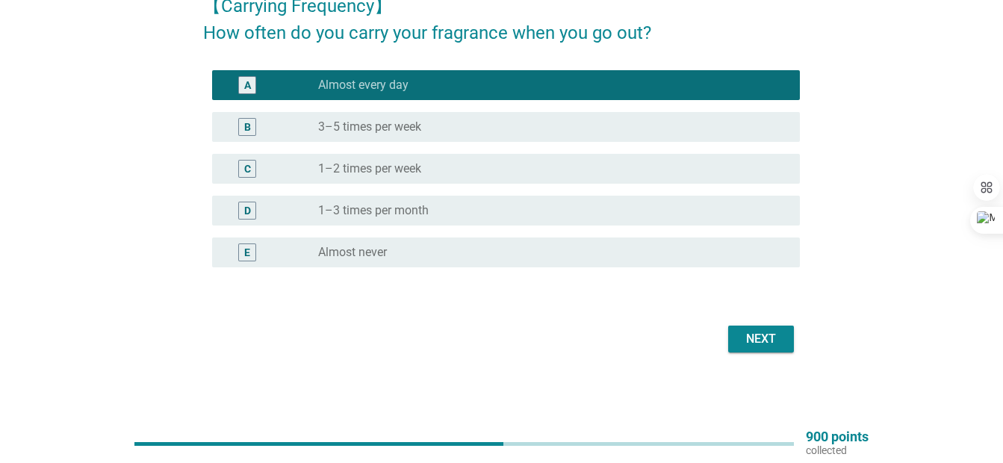
click at [750, 341] on div "Next" at bounding box center [761, 339] width 42 height 18
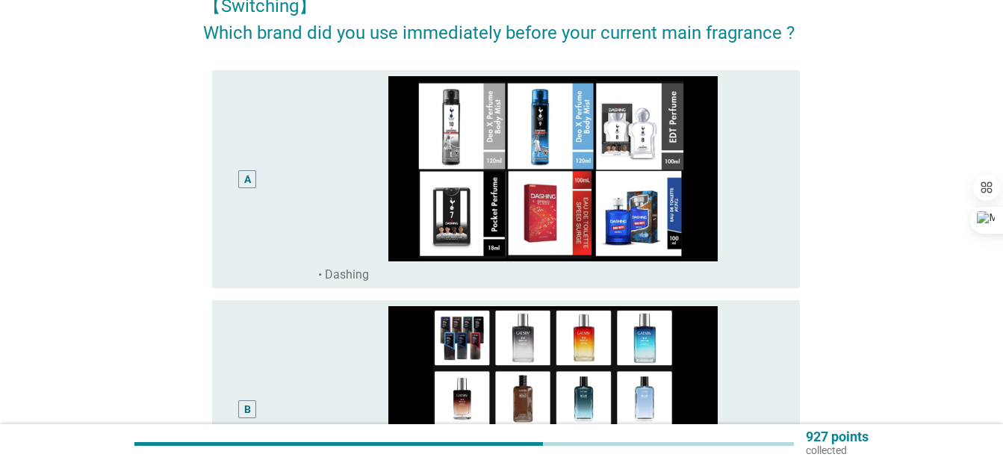
scroll to position [0, 0]
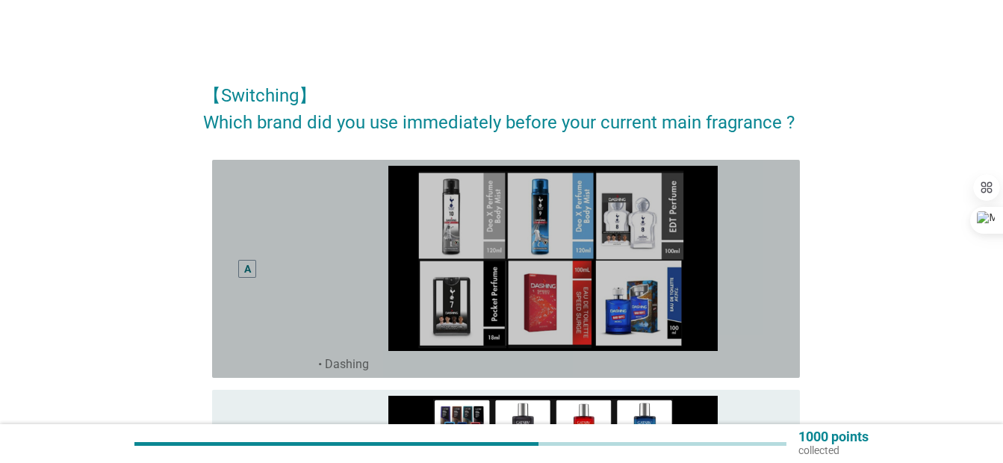
click at [228, 287] on div "A" at bounding box center [247, 269] width 47 height 206
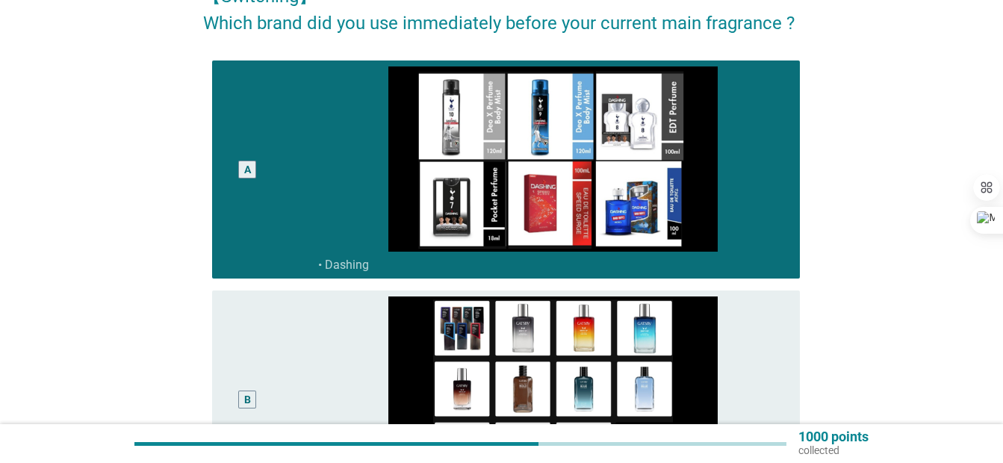
click at [255, 353] on div "B" at bounding box center [247, 399] width 47 height 206
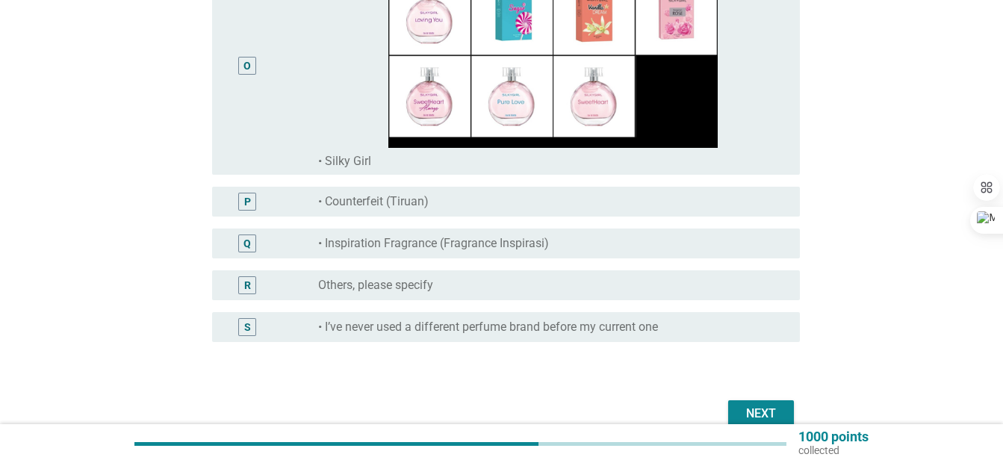
scroll to position [3497, 0]
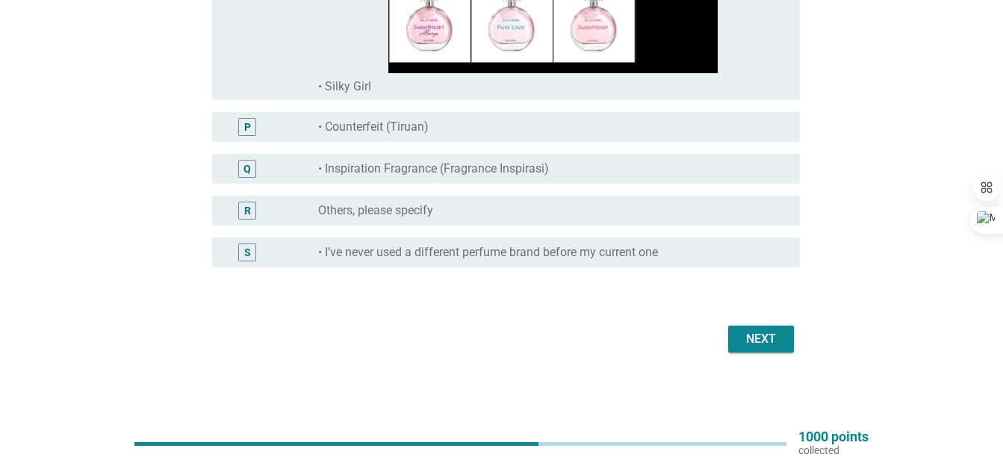
click at [733, 345] on button "Next" at bounding box center [761, 339] width 66 height 27
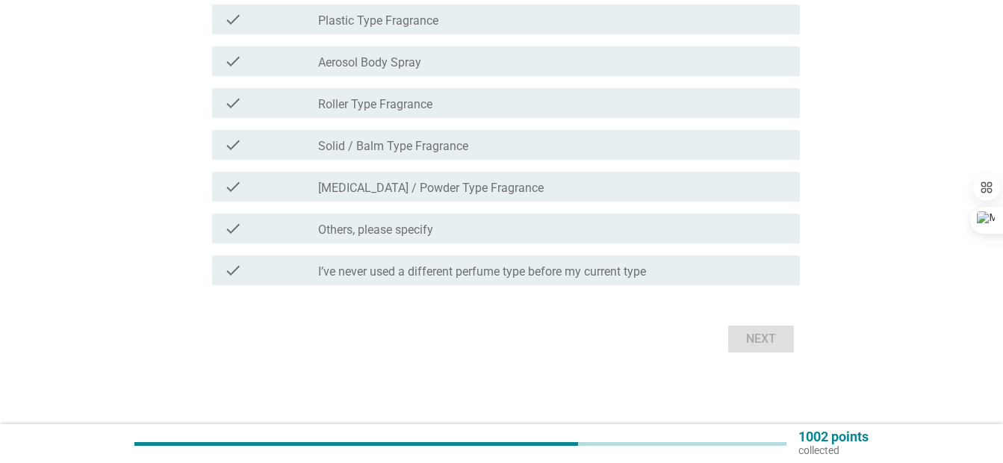
scroll to position [0, 0]
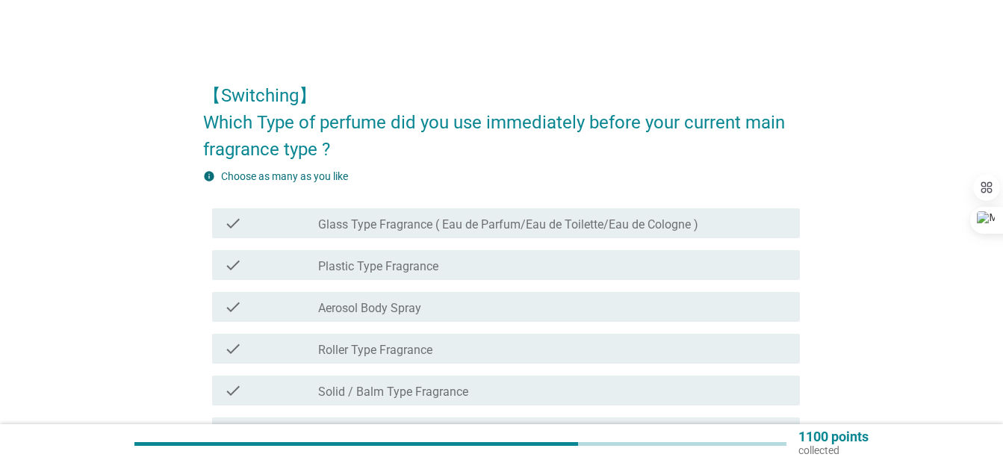
click at [419, 234] on div "check check_box_outline_blank Glass Type Fragrance ( Eau de Parfum/Eau de Toile…" at bounding box center [506, 223] width 588 height 30
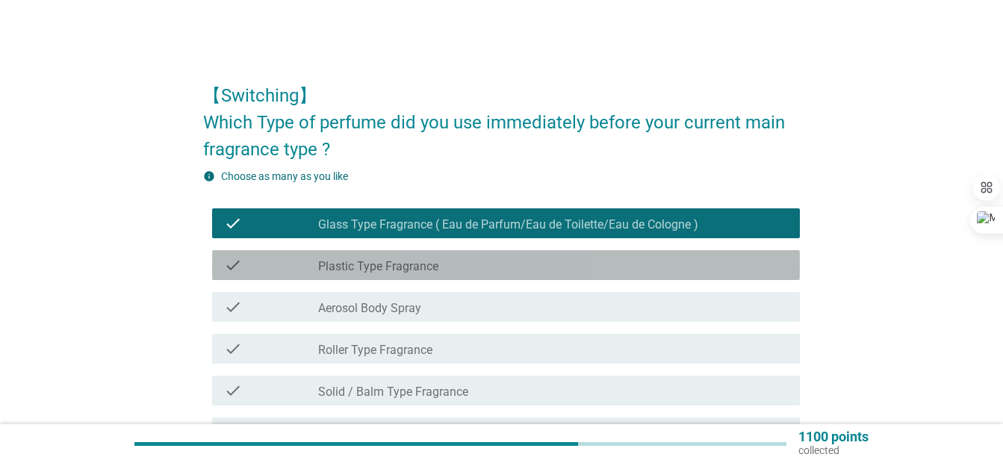
click at [508, 267] on div "check_box_outline_blank Plastic Type Fragrance" at bounding box center [553, 265] width 470 height 18
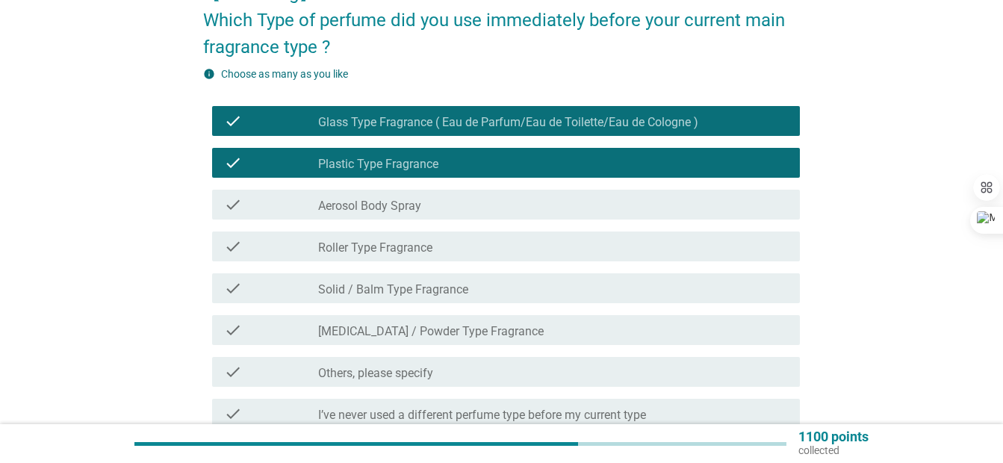
scroll to position [199, 0]
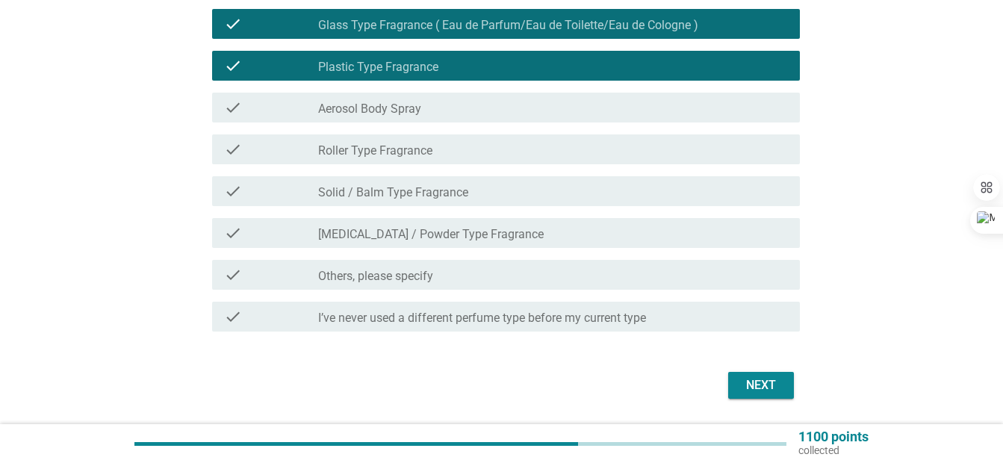
click at [479, 110] on div "check_box_outline_blank Aerosol Body Spray" at bounding box center [553, 108] width 470 height 18
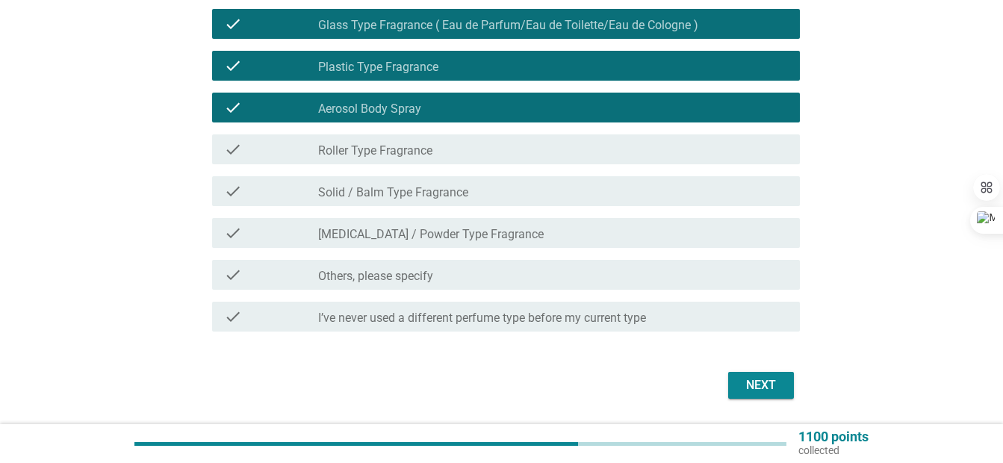
click at [651, 254] on div "check check_box_outline_blank [MEDICAL_DATA] / Powder Type Fragrance" at bounding box center [501, 233] width 597 height 42
click at [662, 238] on div "check_box_outline_blank [MEDICAL_DATA] / Powder Type Fragrance" at bounding box center [553, 233] width 470 height 18
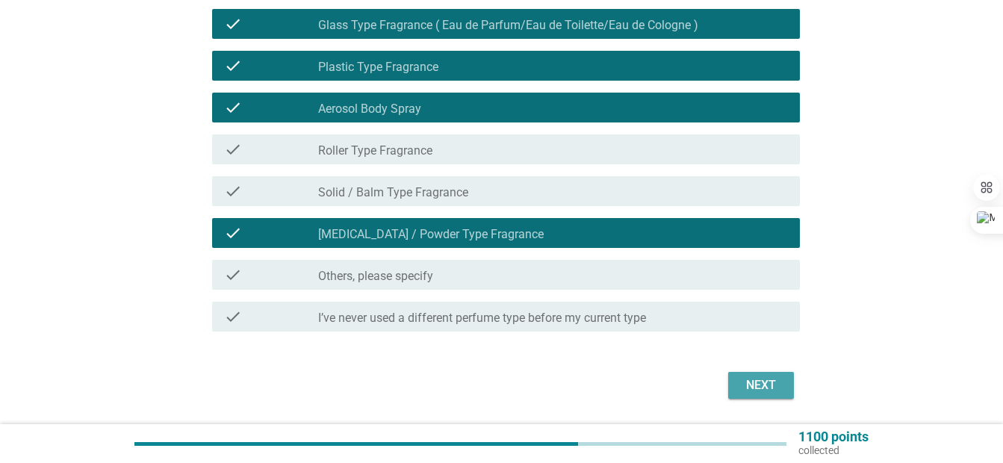
click at [756, 398] on button "Next" at bounding box center [761, 385] width 66 height 27
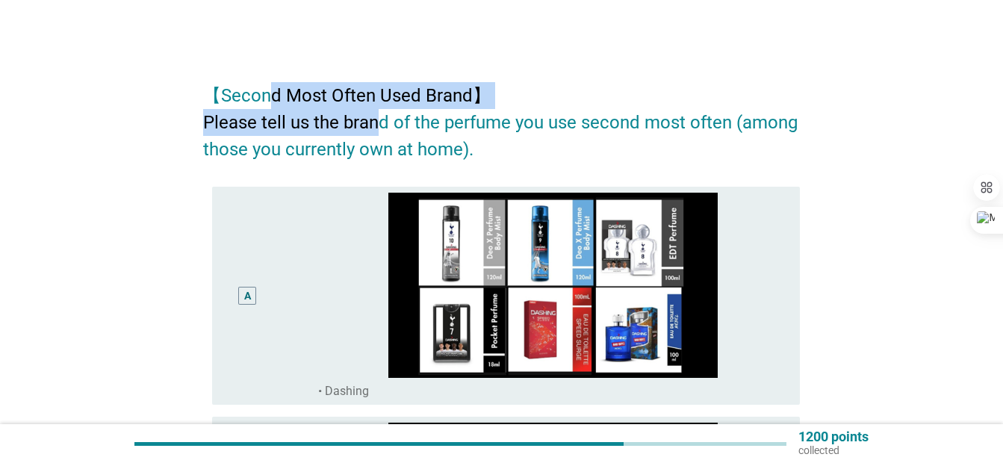
drag, startPoint x: 270, startPoint y: 95, endPoint x: 382, endPoint y: 132, distance: 118.8
click at [382, 132] on h2 "【Second Most Often Used Brand】 Please tell us the brand of the perfume you use …" at bounding box center [501, 115] width 597 height 96
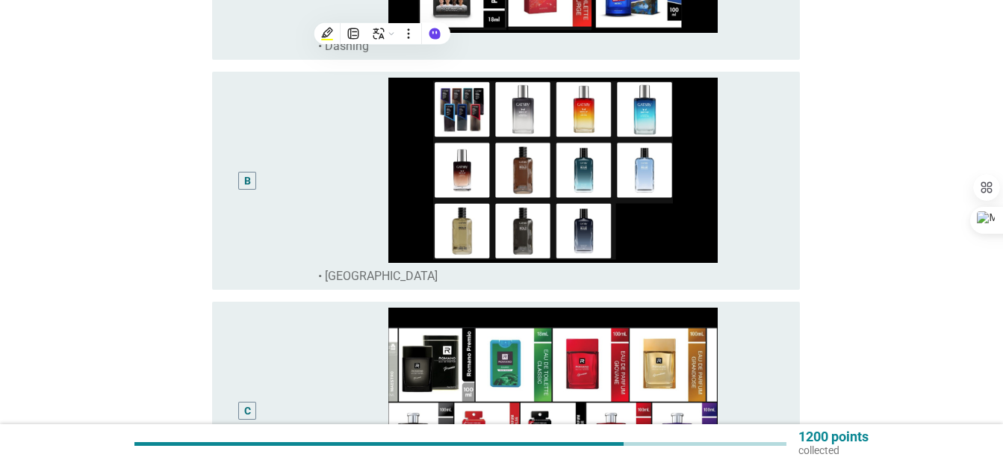
scroll to position [398, 0]
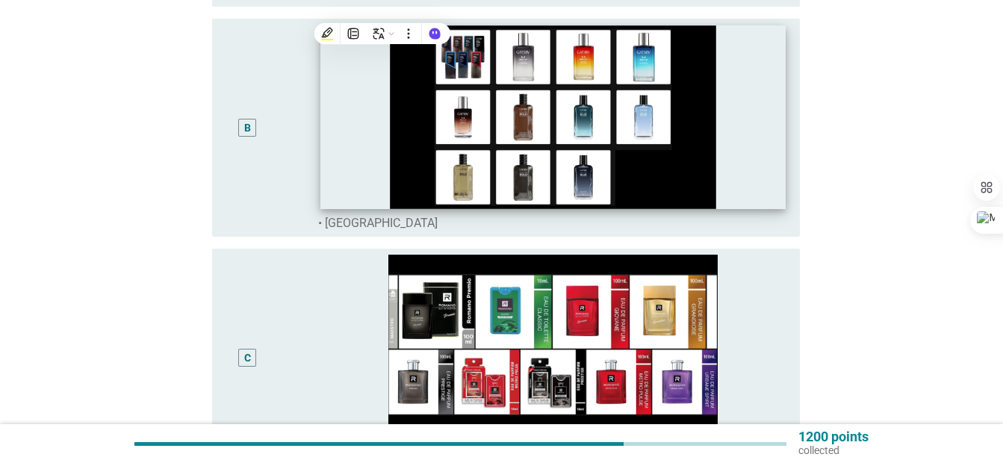
click at [349, 130] on img at bounding box center [552, 117] width 465 height 184
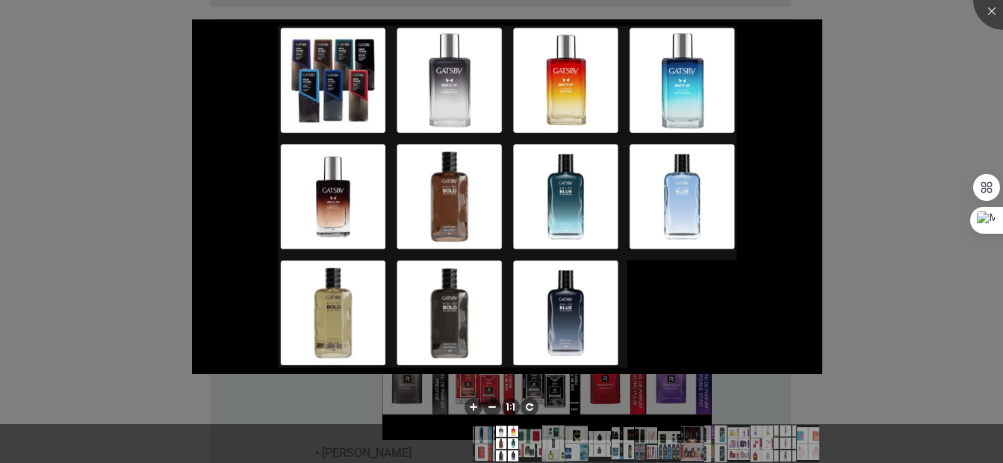
click at [143, 178] on div at bounding box center [501, 231] width 1003 height 463
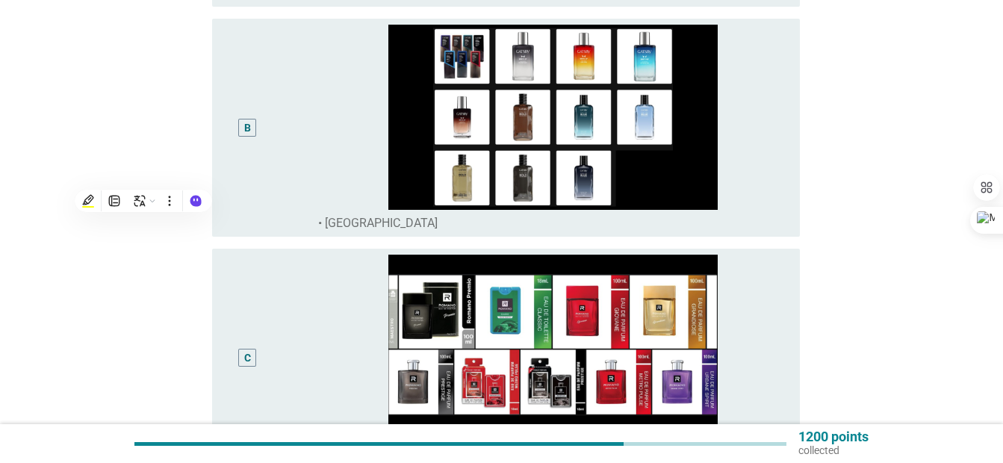
click at [255, 159] on div "B" at bounding box center [247, 128] width 47 height 206
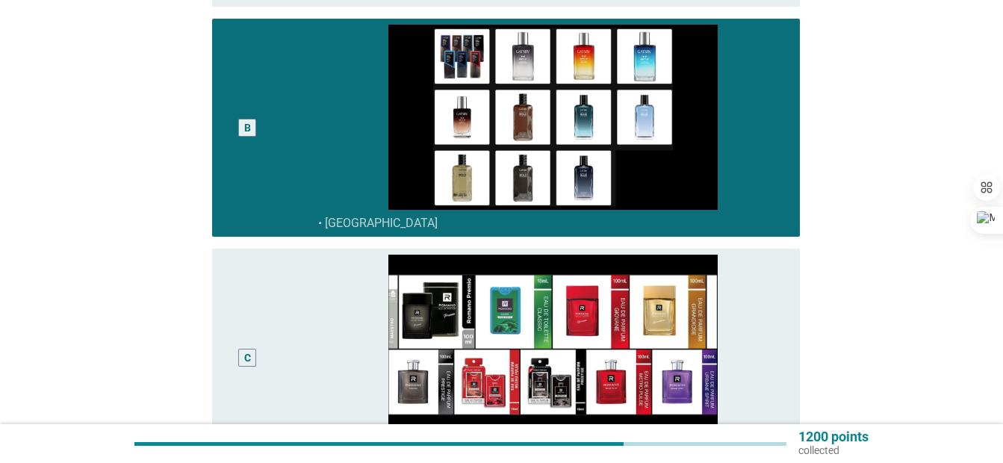
click at [267, 322] on div "C" at bounding box center [247, 358] width 47 height 206
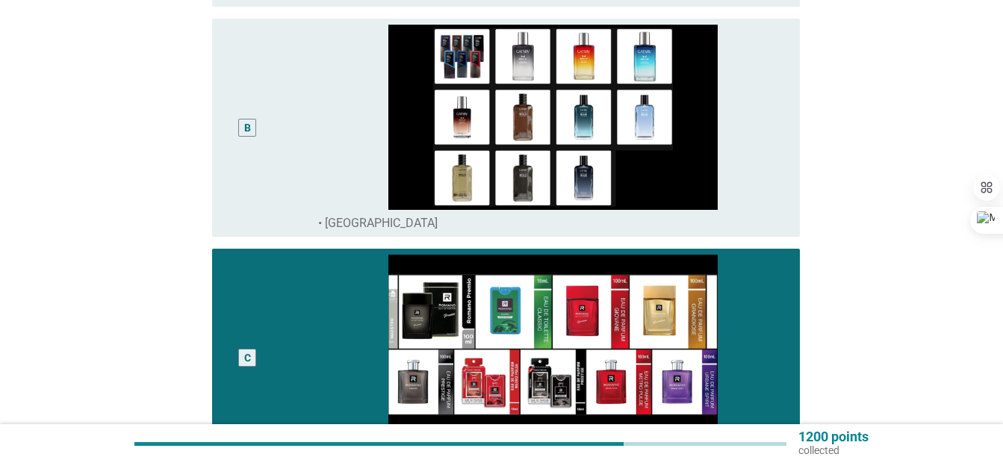
click at [275, 167] on div "B" at bounding box center [271, 128] width 94 height 206
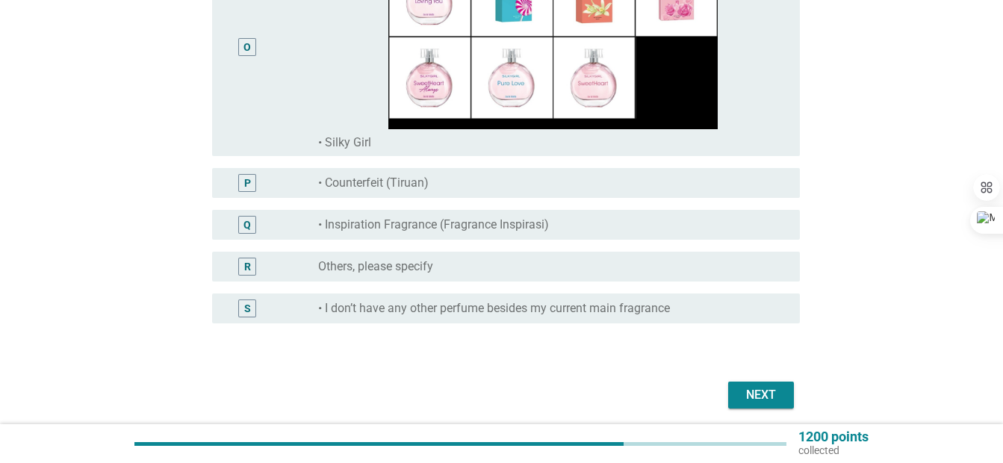
scroll to position [3524, 0]
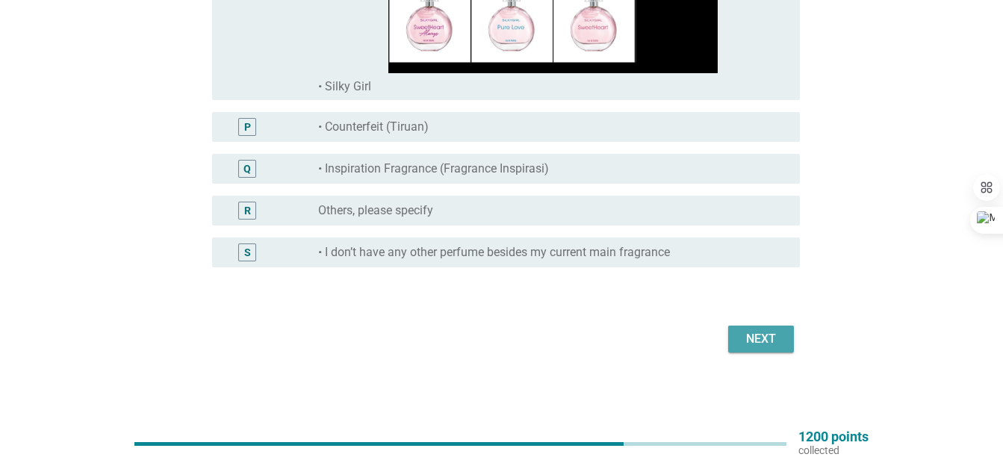
click at [777, 340] on div "Next" at bounding box center [761, 339] width 42 height 18
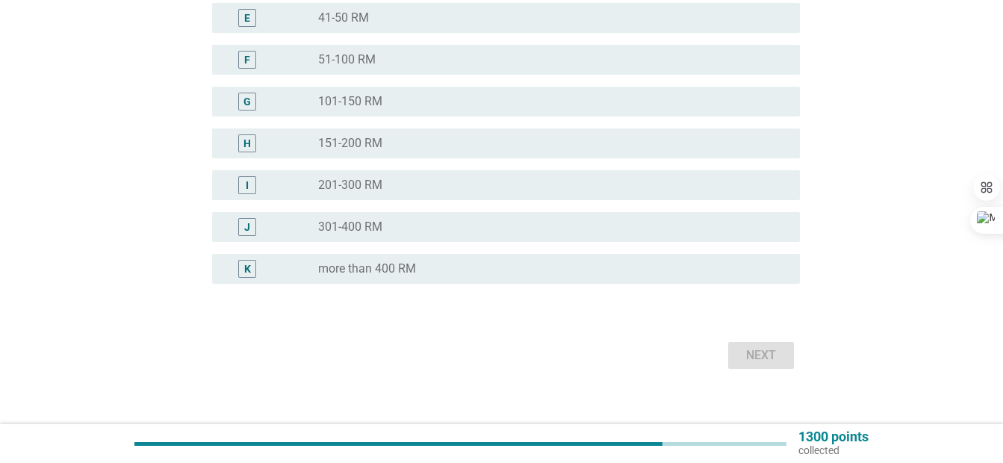
scroll to position [299, 0]
click at [418, 53] on div "radio_button_unchecked 51-100 RM" at bounding box center [547, 58] width 458 height 15
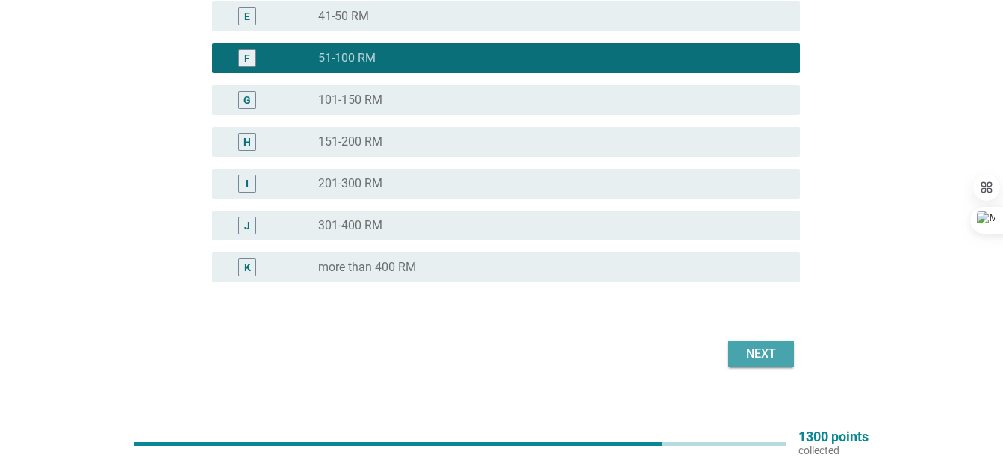
click at [759, 349] on div "Next" at bounding box center [761, 354] width 42 height 18
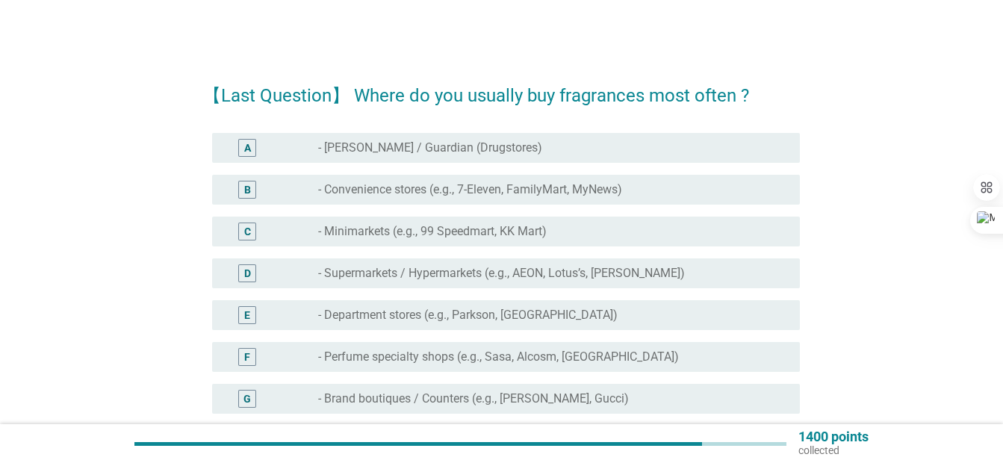
click at [550, 263] on div "D radio_button_unchecked - Supermarkets / Hypermarkets (e.g., AEON, Lotus’s, Ja…" at bounding box center [506, 273] width 588 height 30
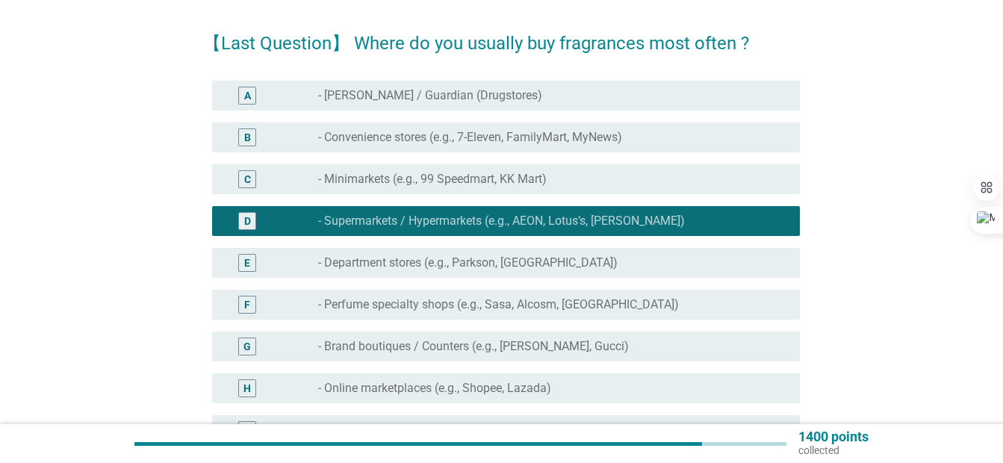
scroll to position [99, 0]
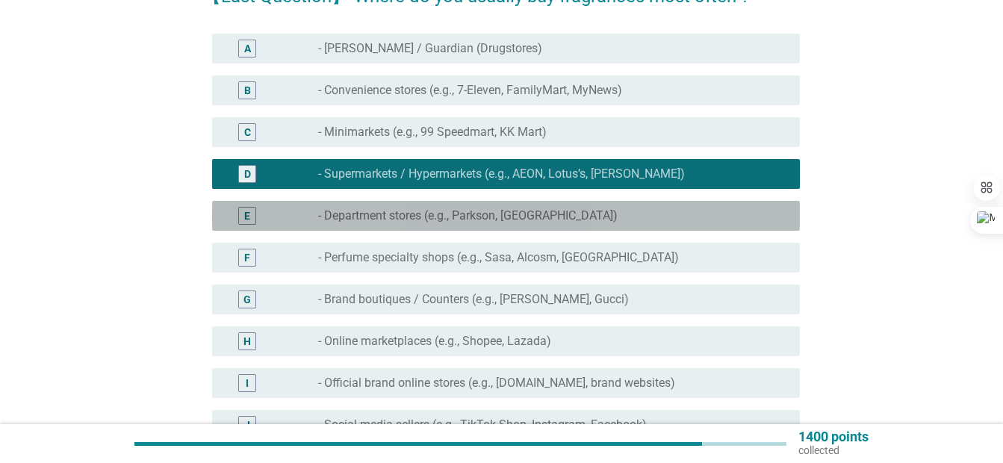
click at [563, 226] on div "E radio_button_unchecked - Department stores (e.g., Parkson, [GEOGRAPHIC_DATA])" at bounding box center [506, 216] width 588 height 30
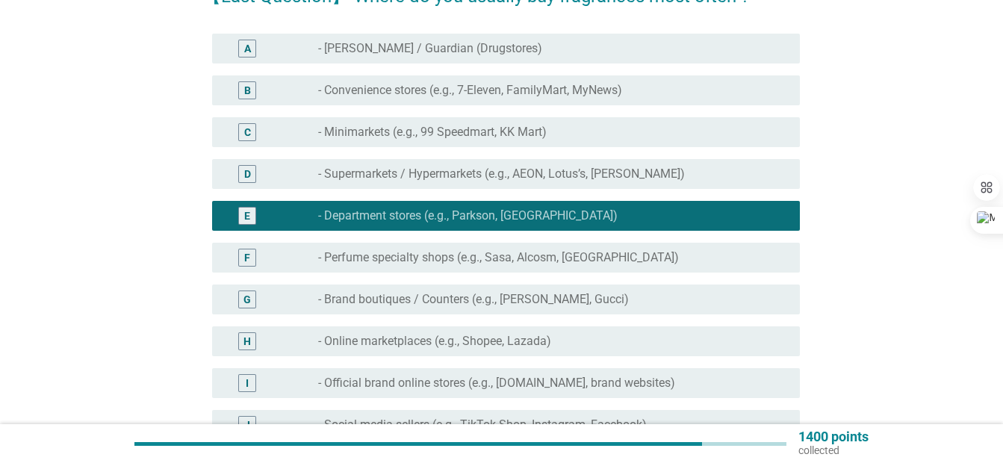
click at [567, 253] on label "- Perfume specialty shops (e.g., Sasa, Alcosm, [GEOGRAPHIC_DATA])" at bounding box center [498, 257] width 361 height 15
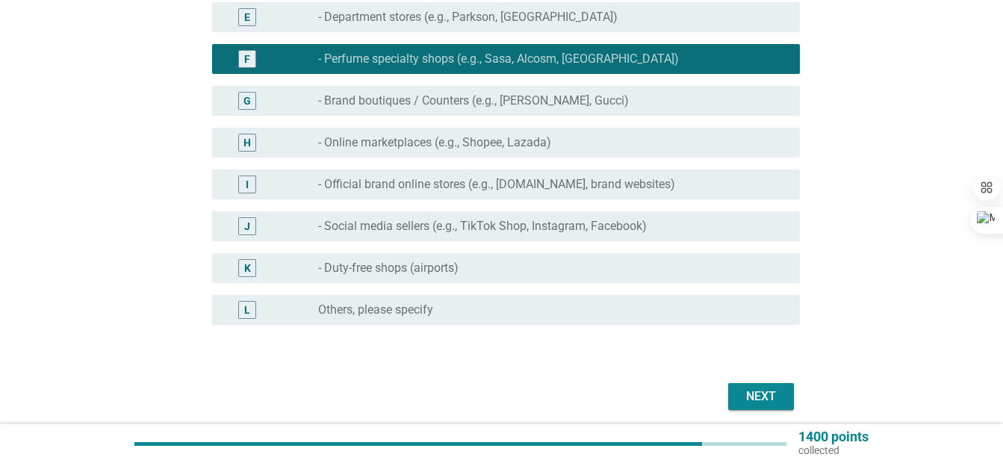
scroll to position [299, 0]
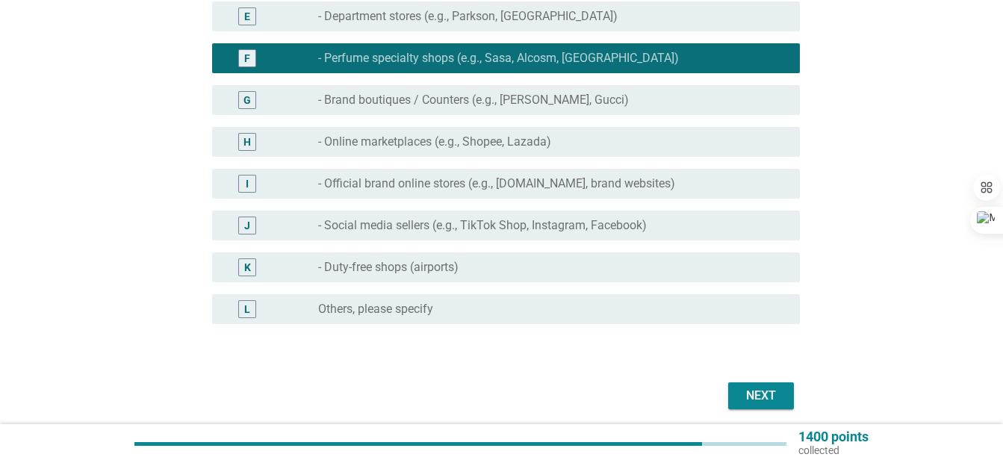
click at [541, 273] on div "radio_button_unchecked - Duty-free shops (airports)" at bounding box center [547, 267] width 458 height 15
click at [541, 263] on div "radio_button_unchecked - Duty-free shops (airports)" at bounding box center [547, 267] width 458 height 15
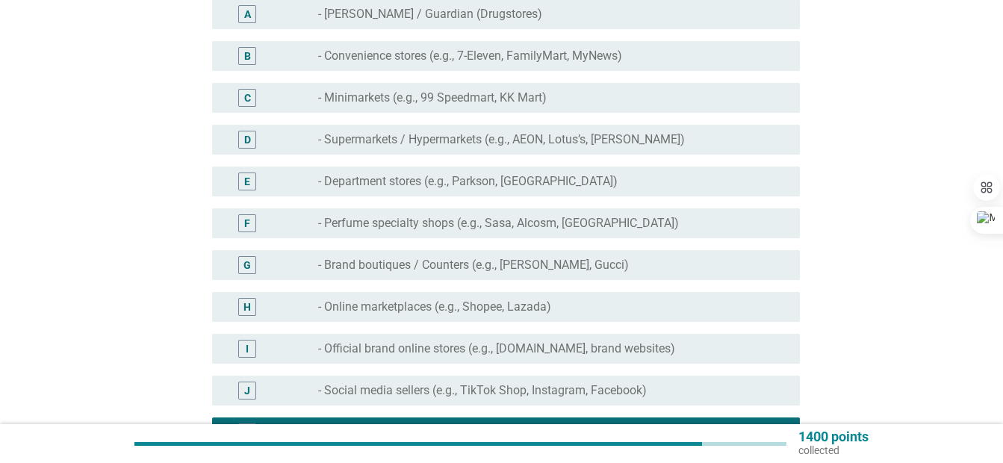
scroll to position [99, 0]
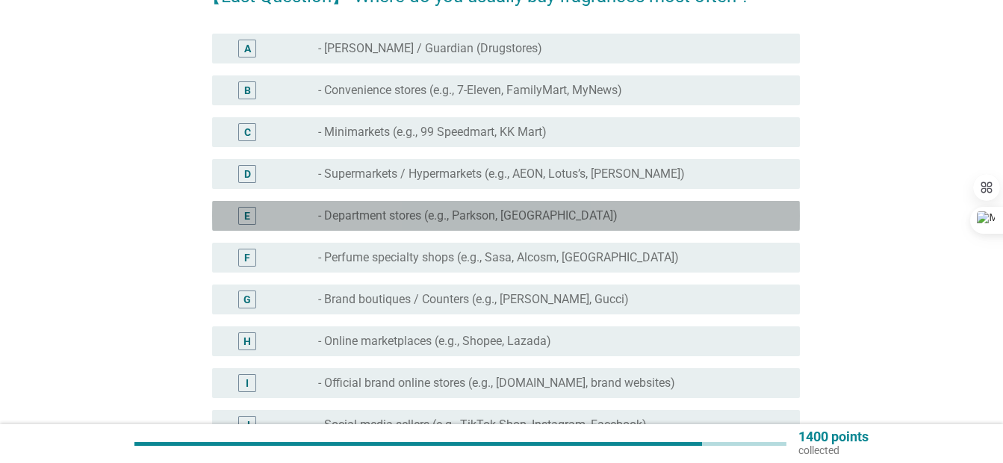
click at [647, 225] on div "E radio_button_unchecked - Department stores (e.g., Parkson, [GEOGRAPHIC_DATA])" at bounding box center [506, 216] width 588 height 30
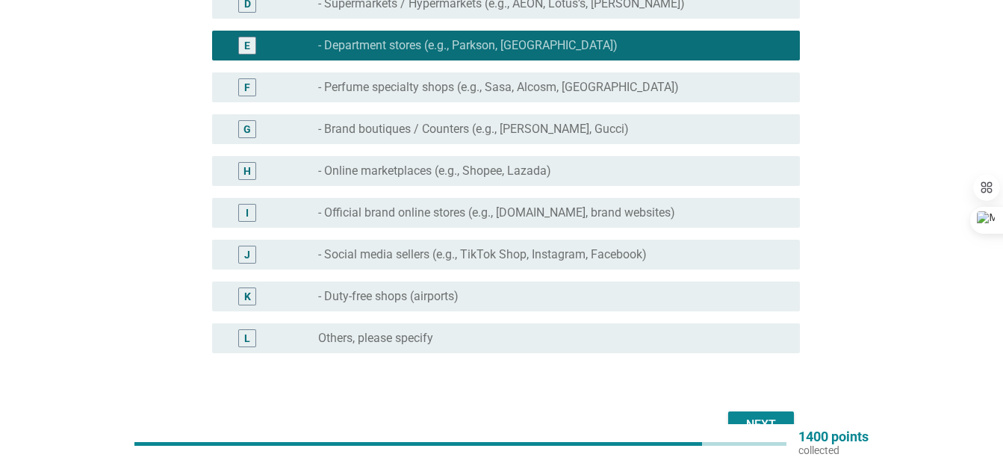
scroll to position [156, 0]
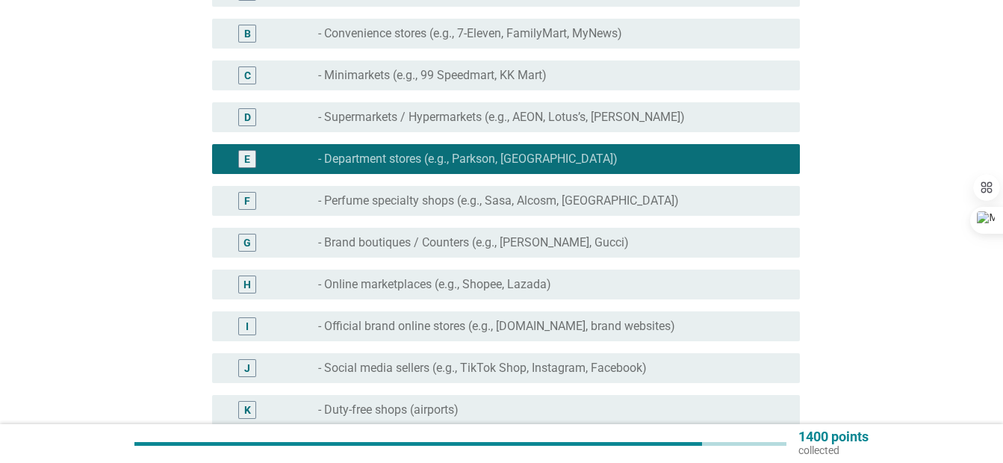
click at [644, 196] on div "radio_button_unchecked - Perfume specialty shops (e.g., Sasa, Alcosm, Sephora)" at bounding box center [547, 200] width 458 height 15
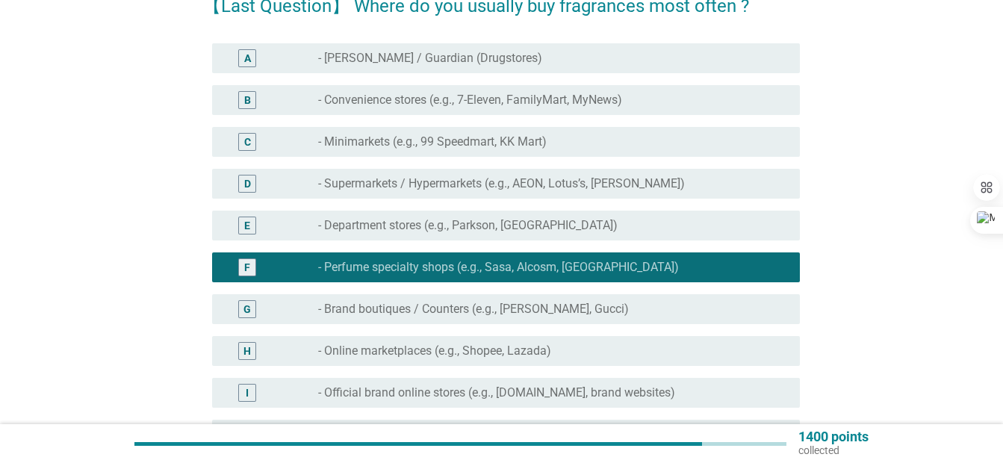
scroll to position [57, 0]
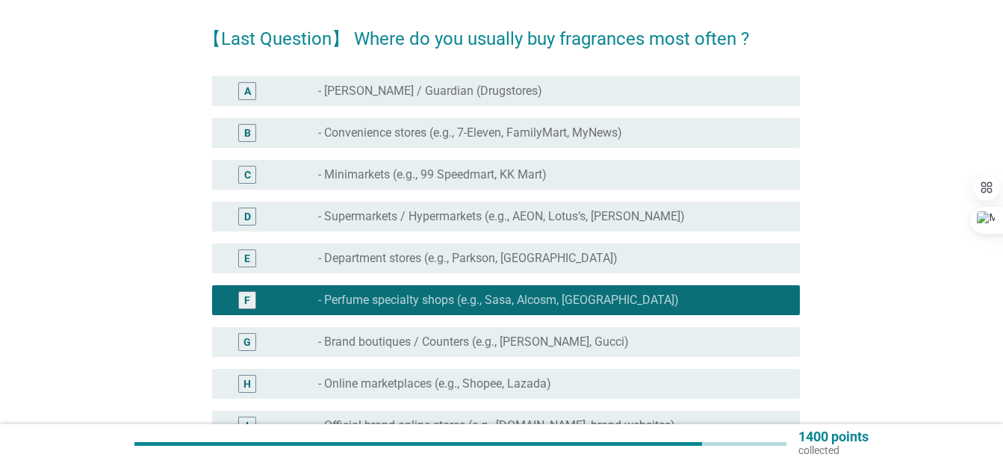
click at [655, 75] on div "A radio_button_unchecked - Watsons / Guardian (Drugstores)" at bounding box center [501, 91] width 597 height 42
click at [666, 75] on div "A radio_button_unchecked - Watsons / Guardian (Drugstores)" at bounding box center [501, 91] width 597 height 42
click at [668, 87] on div "radio_button_unchecked - Watsons / Guardian (Drugstores)" at bounding box center [547, 91] width 458 height 15
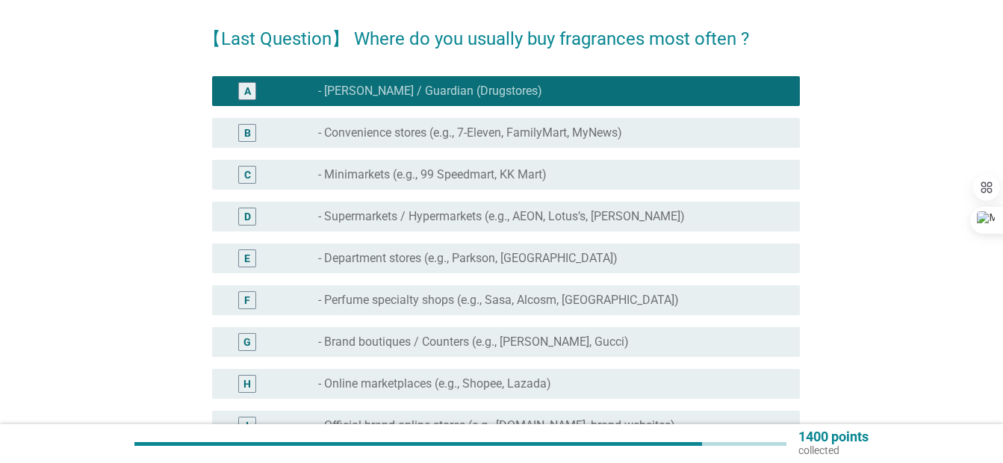
scroll to position [355, 0]
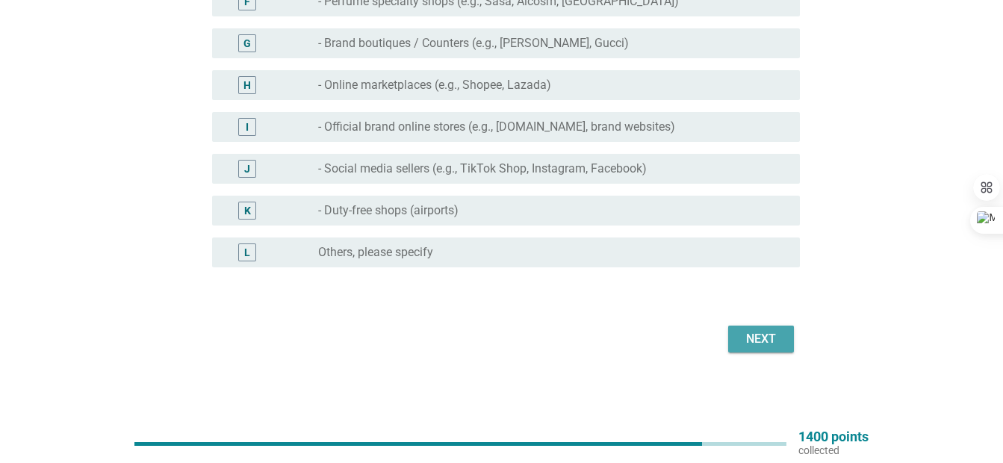
click at [768, 348] on button "Next" at bounding box center [761, 339] width 66 height 27
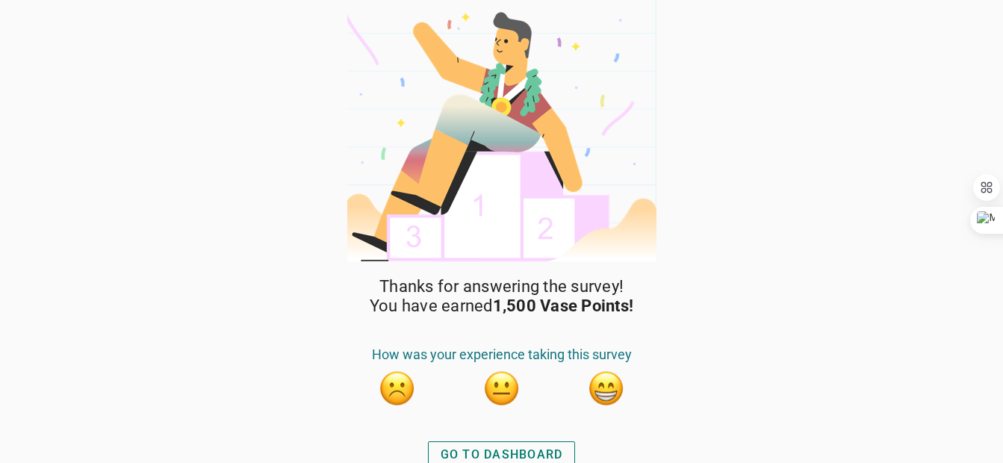
scroll to position [10, 0]
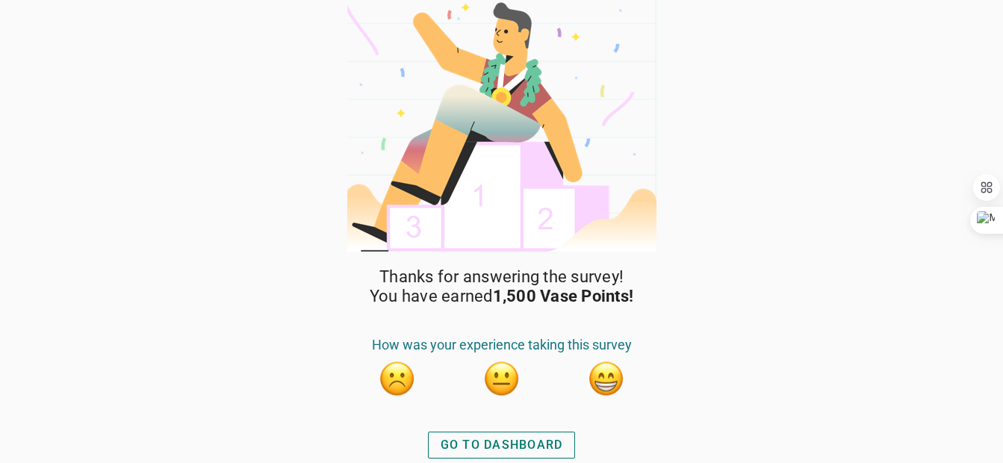
click at [609, 380] on button "button" at bounding box center [606, 378] width 37 height 37
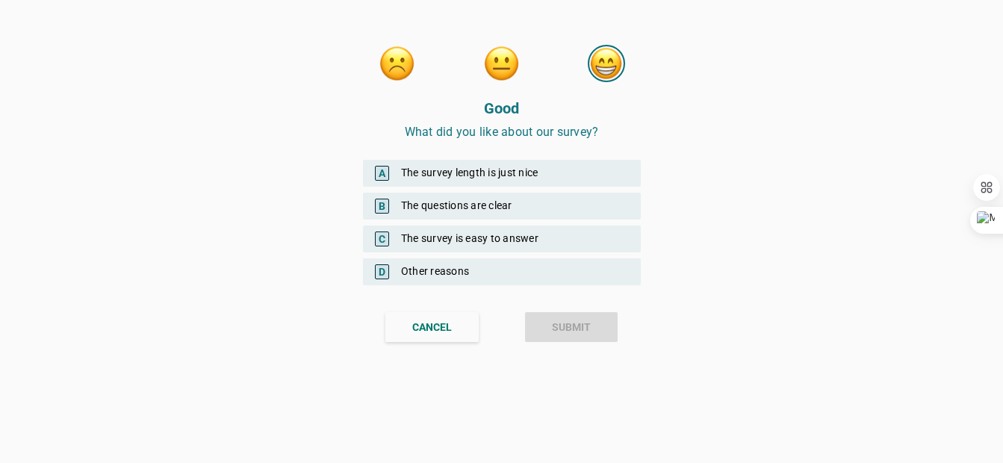
click at [493, 179] on div "A The survey length is just nice" at bounding box center [502, 173] width 278 height 27
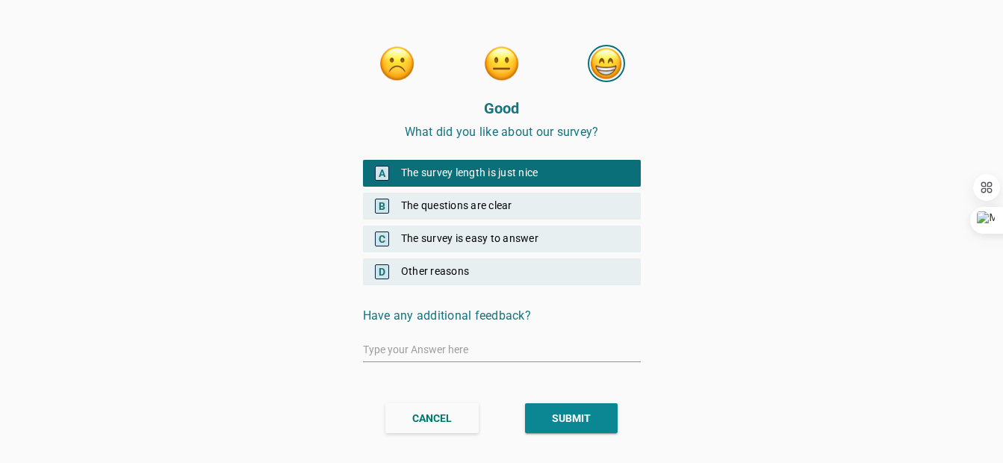
drag, startPoint x: 484, startPoint y: 207, endPoint x: 484, endPoint y: 220, distance: 12.7
click at [484, 208] on div "B The questions are clear" at bounding box center [502, 206] width 278 height 27
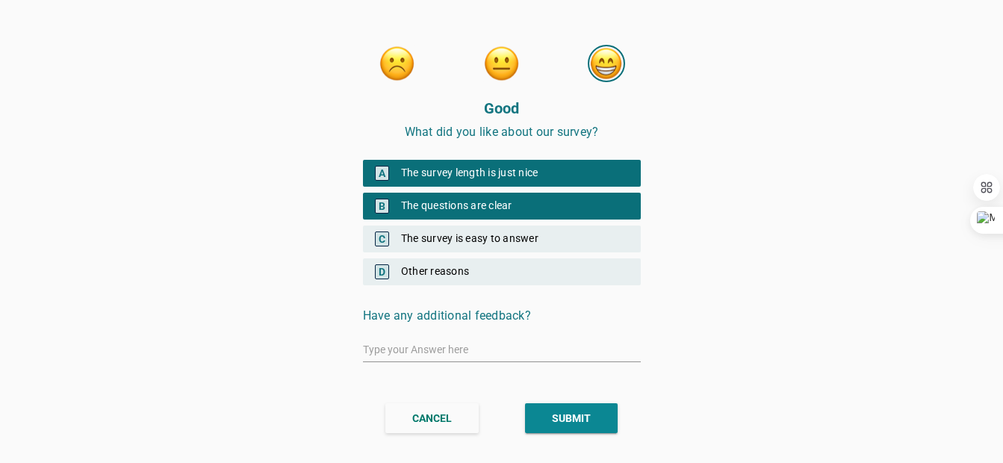
click at [484, 242] on div "C The survey is easy to answer" at bounding box center [502, 238] width 278 height 27
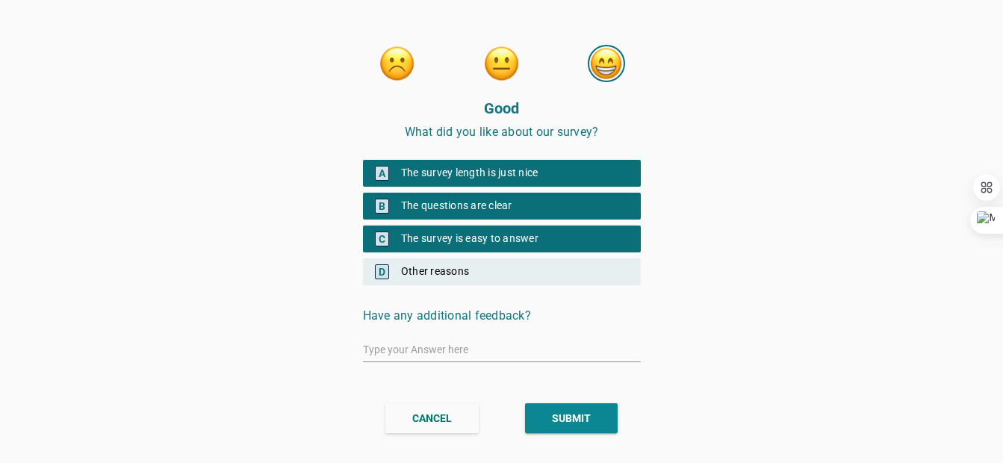
click at [580, 425] on div "SUBMIT" at bounding box center [571, 419] width 39 height 16
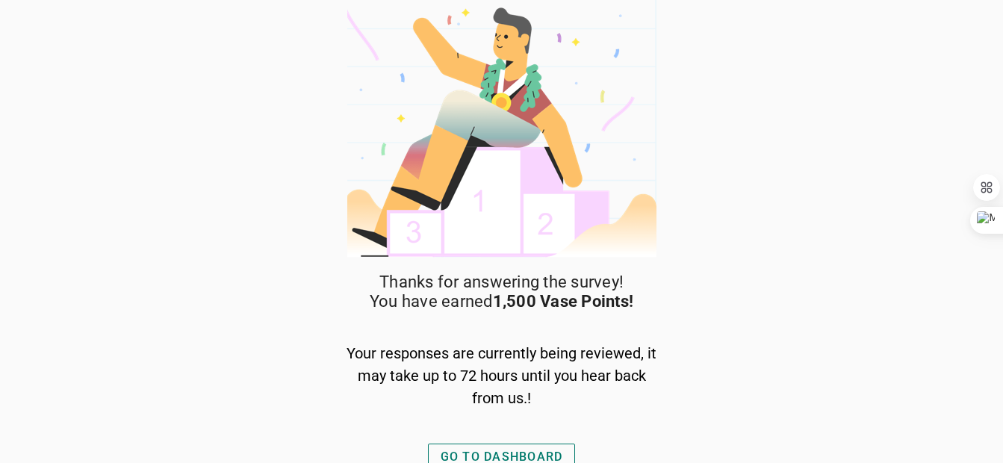
scroll to position [16, 0]
